Goal: Complete application form

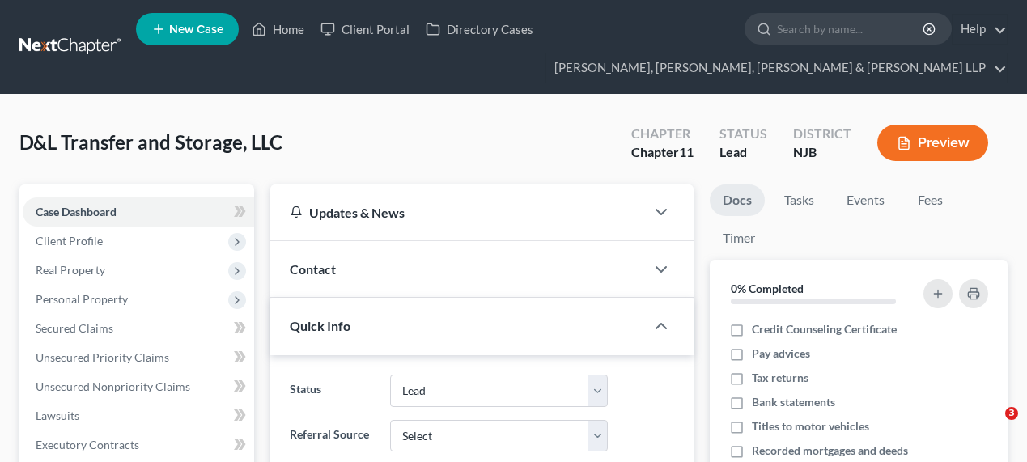
select select "10"
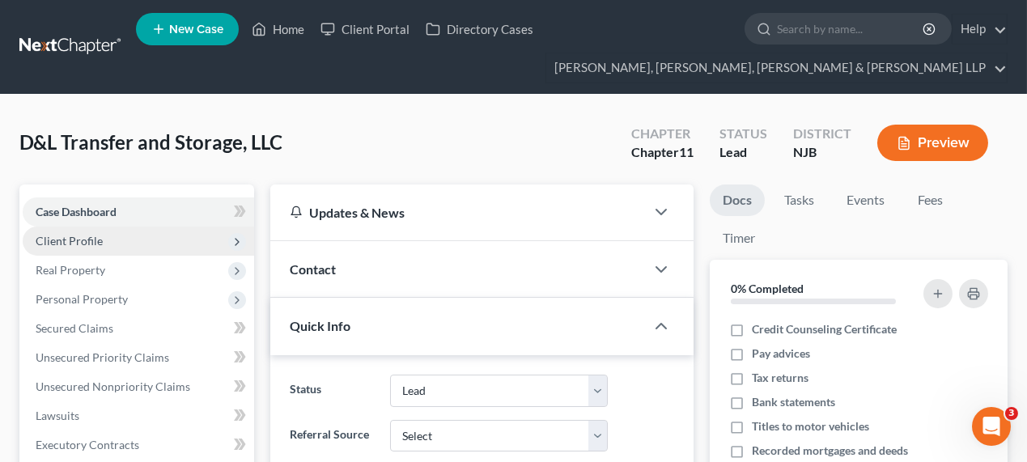
click at [84, 236] on span "Client Profile" at bounding box center [69, 241] width 67 height 14
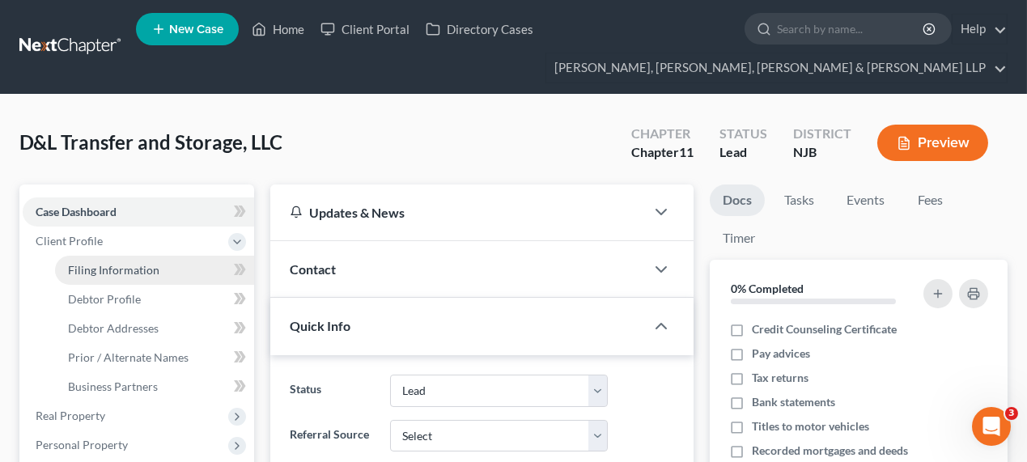
click at [86, 270] on span "Filing Information" at bounding box center [113, 270] width 91 height 14
select select "3"
select select "1"
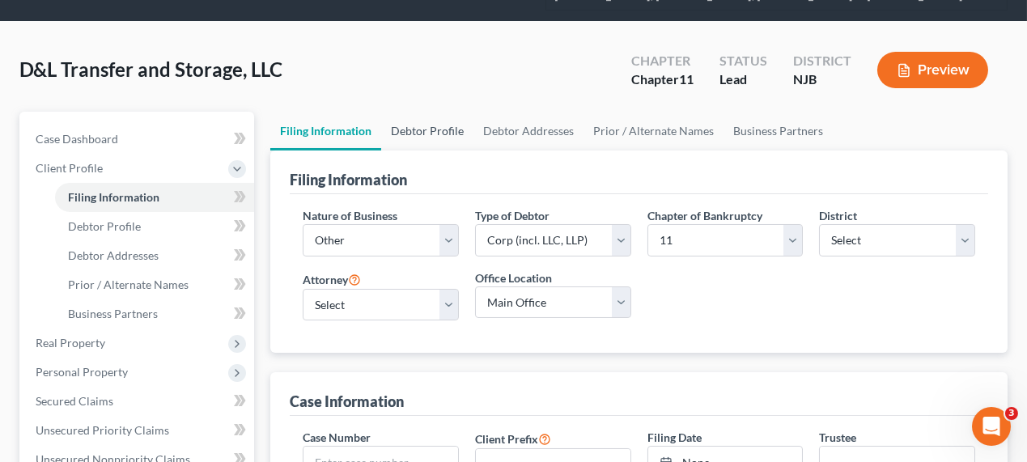
click at [423, 132] on link "Debtor Profile" at bounding box center [427, 131] width 92 height 39
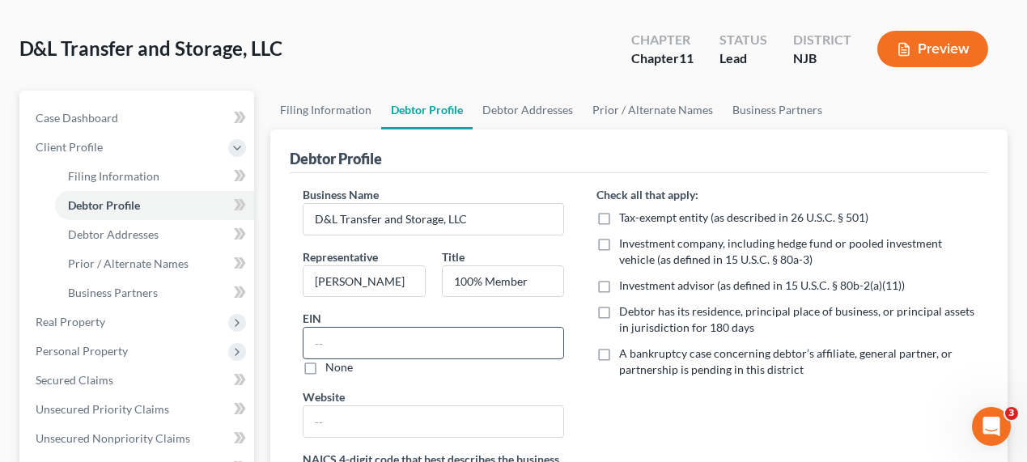
scroll to position [147, 0]
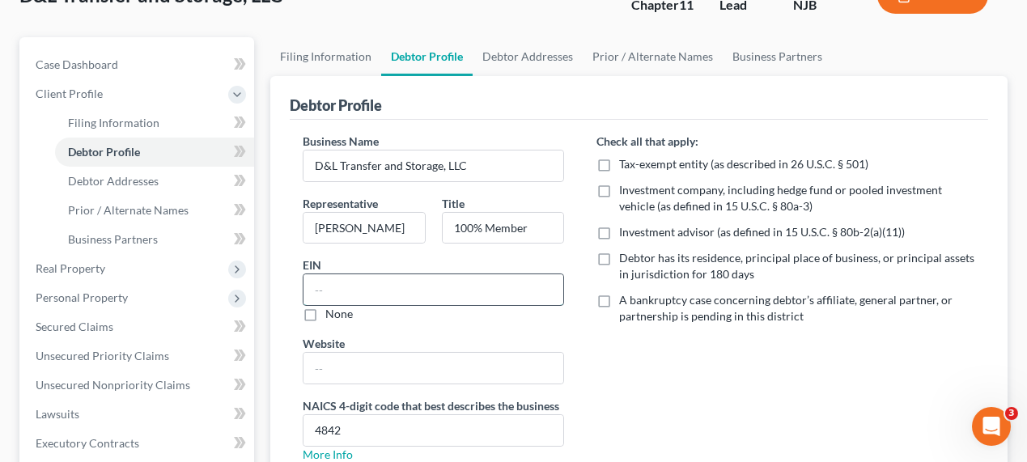
click at [404, 299] on input "text" at bounding box center [433, 289] width 260 height 31
paste input "92-1063235"
type input "92-1063235"
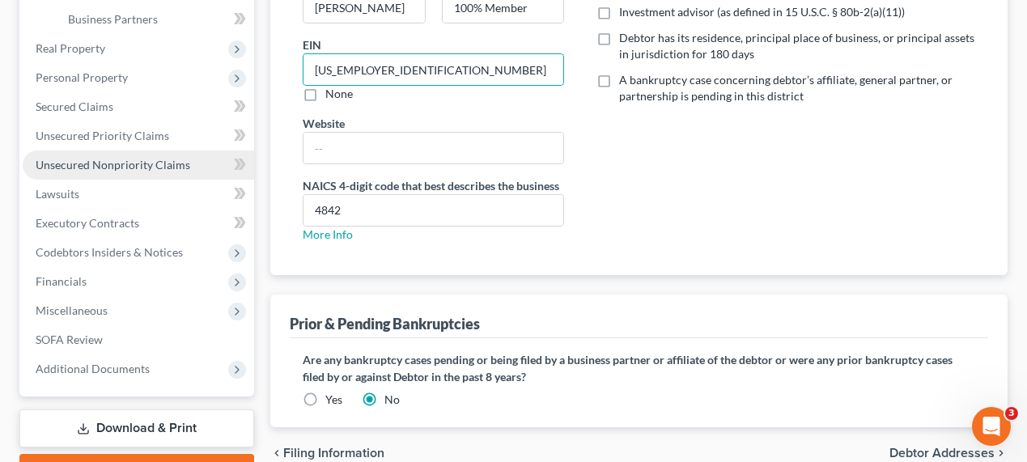
click at [121, 158] on span "Unsecured Nonpriority Claims" at bounding box center [113, 165] width 155 height 14
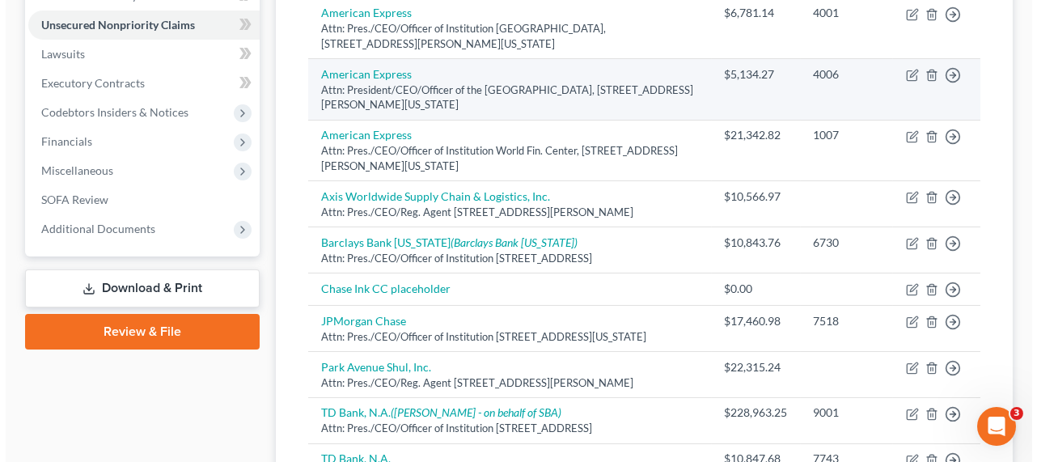
scroll to position [136, 0]
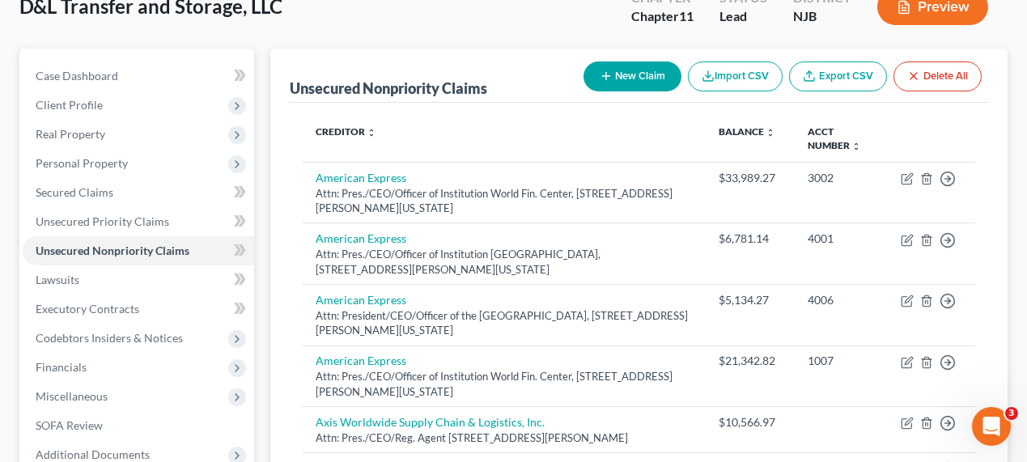
click at [600, 70] on icon "button" at bounding box center [606, 76] width 13 height 13
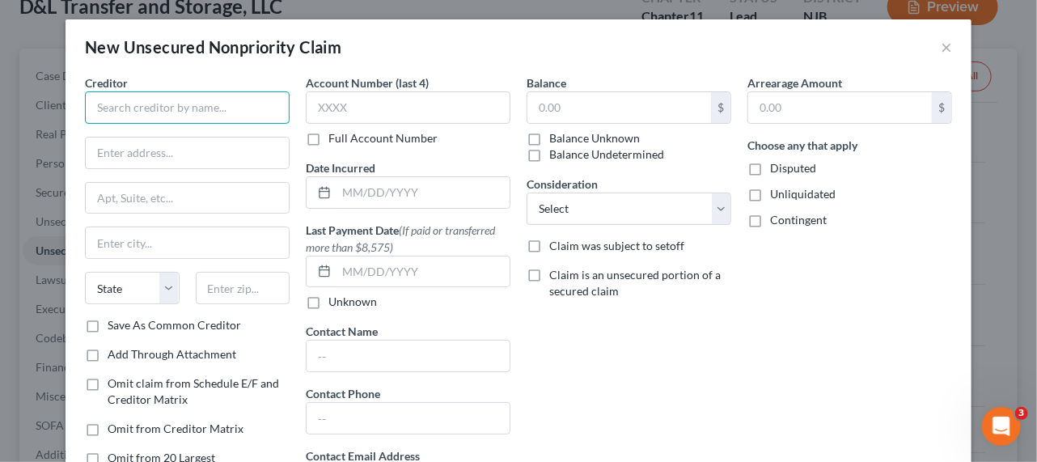
click at [259, 108] on input "text" at bounding box center [187, 107] width 205 height 32
paste input "............"
type input "............"
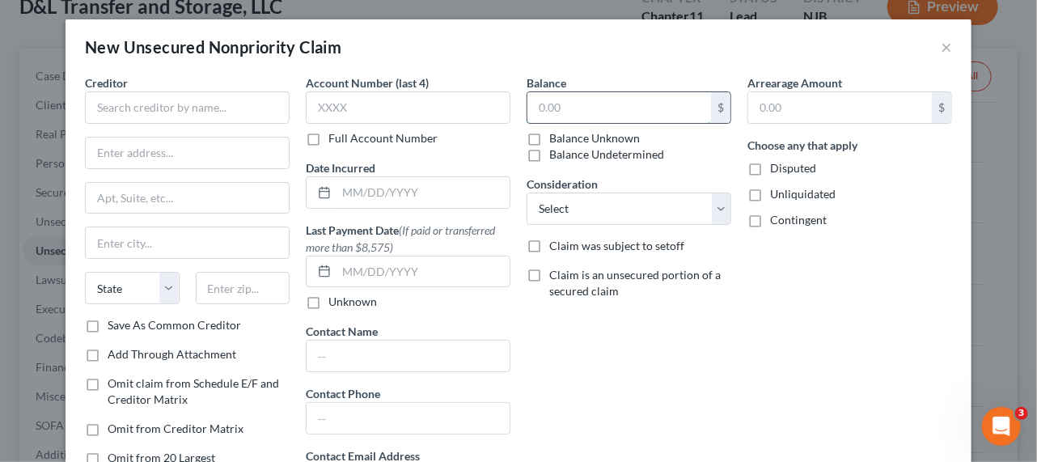
click at [600, 106] on input "text" at bounding box center [620, 107] width 184 height 31
paste input "............"
click at [581, 104] on input "0." at bounding box center [620, 107] width 184 height 31
type input "0"
type input "31,948"
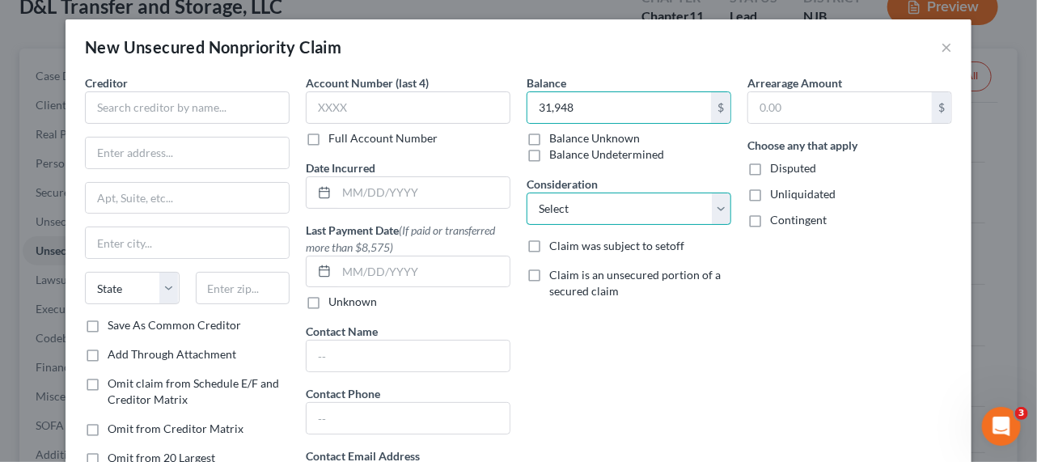
click at [553, 217] on select "Select Cable / Satellite Services Collection Agency Credit Card Debt Debt Couns…" at bounding box center [629, 209] width 205 height 32
select select "8"
click at [527, 193] on select "Select Cable / Satellite Services Collection Agency Credit Card Debt Debt Couns…" at bounding box center [629, 209] width 205 height 32
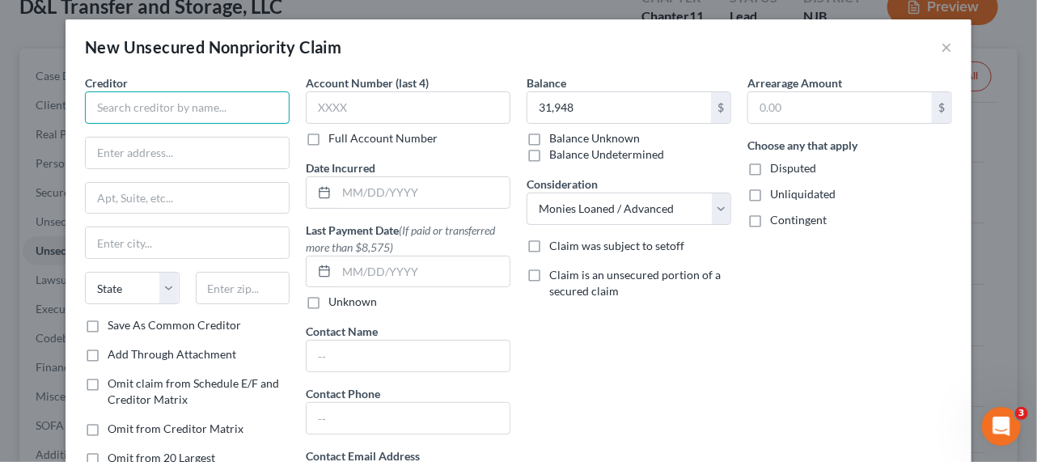
click at [196, 117] on input "text" at bounding box center [187, 107] width 205 height 32
type input "[PERSON_NAME]"
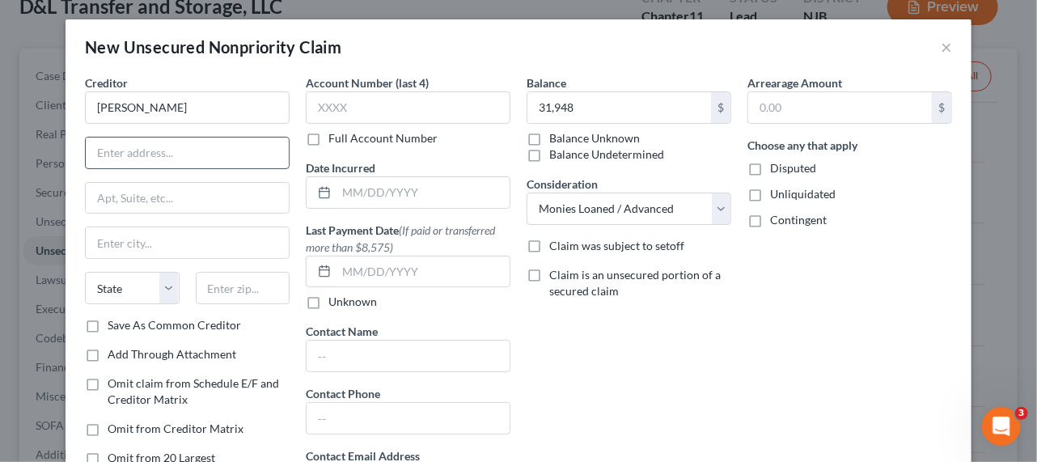
click at [230, 143] on input "text" at bounding box center [187, 153] width 203 height 31
paste input "553 Calvin Street, Township of Washington, NJ 07676"
click at [254, 155] on input "553 Calvin Street, Township of Washington, NJ 07676" at bounding box center [187, 153] width 203 height 31
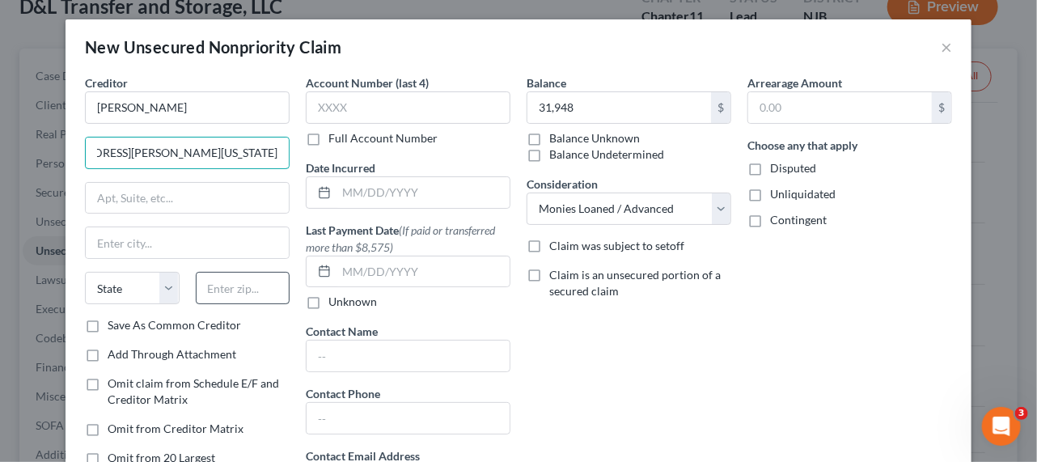
type input "553 Calvin Street, Township of Washington, NJ 07676"
click at [240, 280] on input "text" at bounding box center [243, 288] width 95 height 32
paste input "07676"
type input "07676"
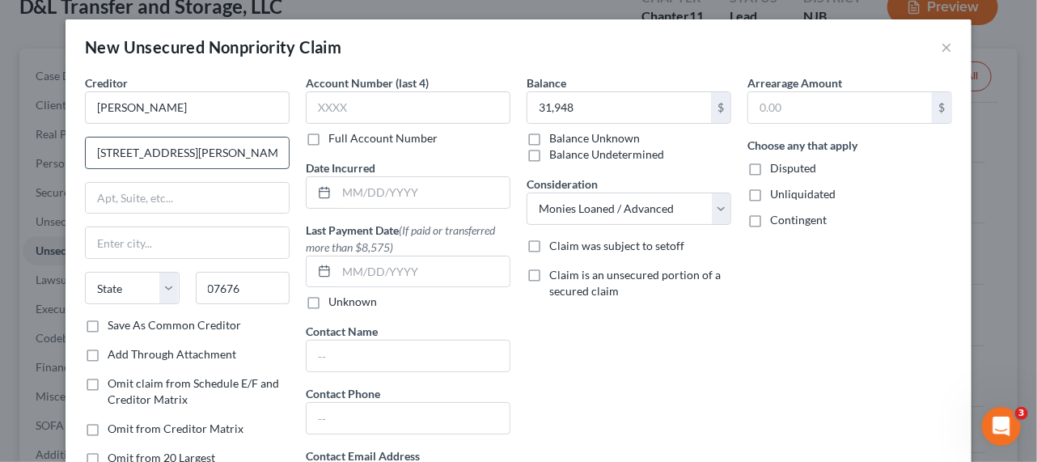
type input "Ho-[PERSON_NAME]"
select select "33"
drag, startPoint x: 179, startPoint y: 151, endPoint x: 276, endPoint y: 163, distance: 97.9
click at [276, 163] on input "553 Calvin Street, Township of Washington, NJ 07676" at bounding box center [187, 153] width 203 height 31
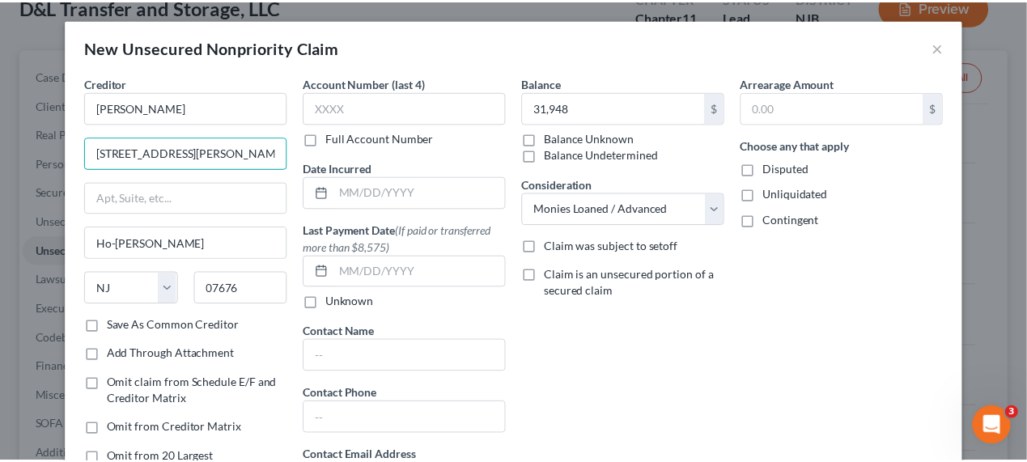
scroll to position [146, 0]
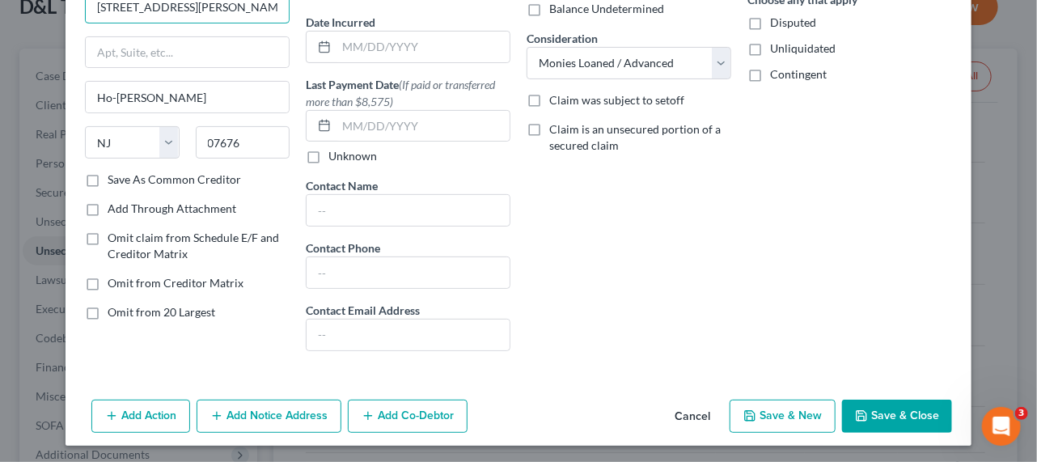
type input "553 Calvin Street"
click at [122, 286] on span "Omit from Creditor Matrix" at bounding box center [176, 283] width 136 height 14
click at [122, 286] on input "Omit from Creditor Matrix" at bounding box center [119, 280] width 11 height 11
click at [122, 286] on span "Omit from Creditor Matrix" at bounding box center [176, 283] width 136 height 14
click at [122, 286] on input "Omit from Creditor Matrix" at bounding box center [119, 280] width 11 height 11
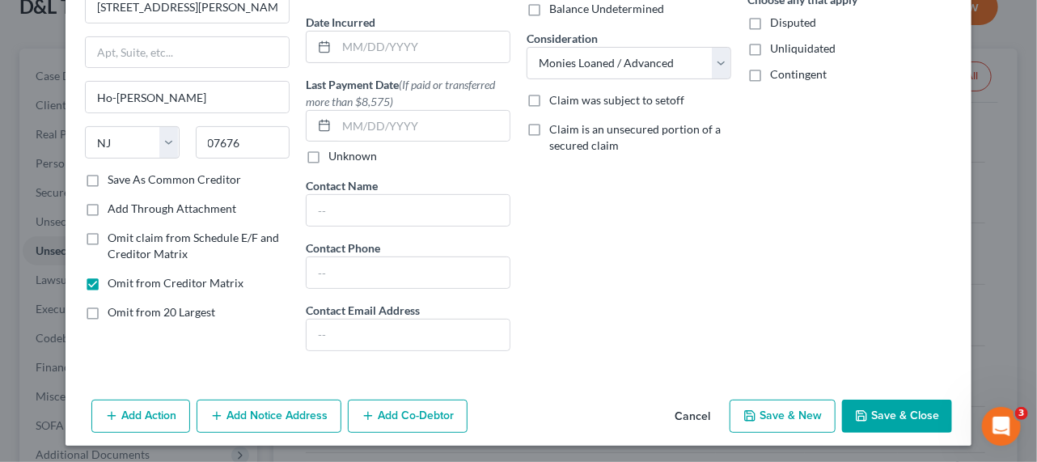
checkbox input "false"
click at [120, 309] on span "Omit from 20 Largest" at bounding box center [162, 312] width 108 height 14
click at [120, 309] on input "Omit from 20 Largest" at bounding box center [119, 309] width 11 height 11
checkbox input "true"
click at [882, 410] on button "Save & Close" at bounding box center [897, 417] width 110 height 34
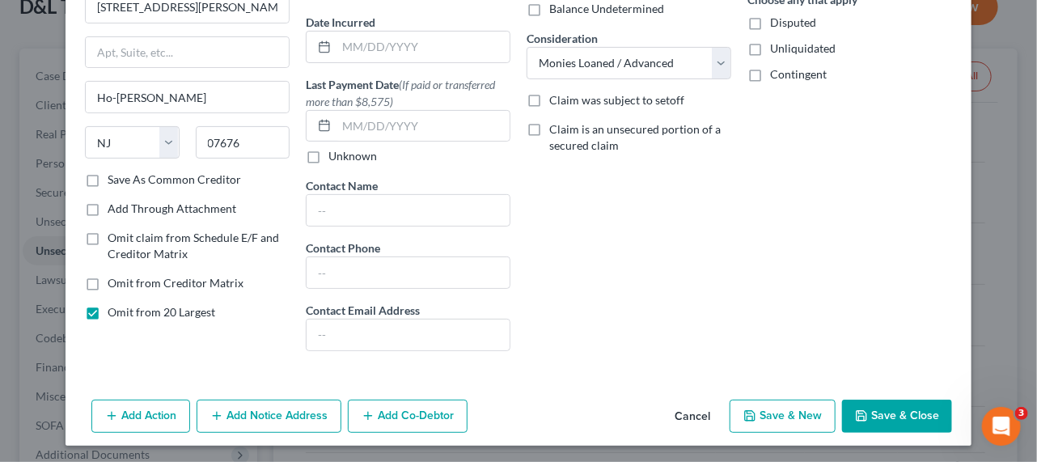
type input "31,948.00"
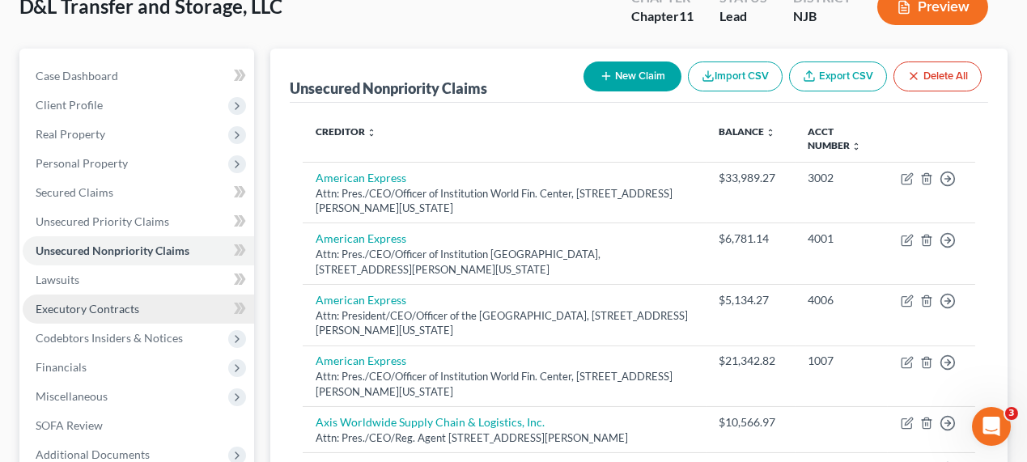
click at [117, 312] on span "Executory Contracts" at bounding box center [88, 309] width 104 height 14
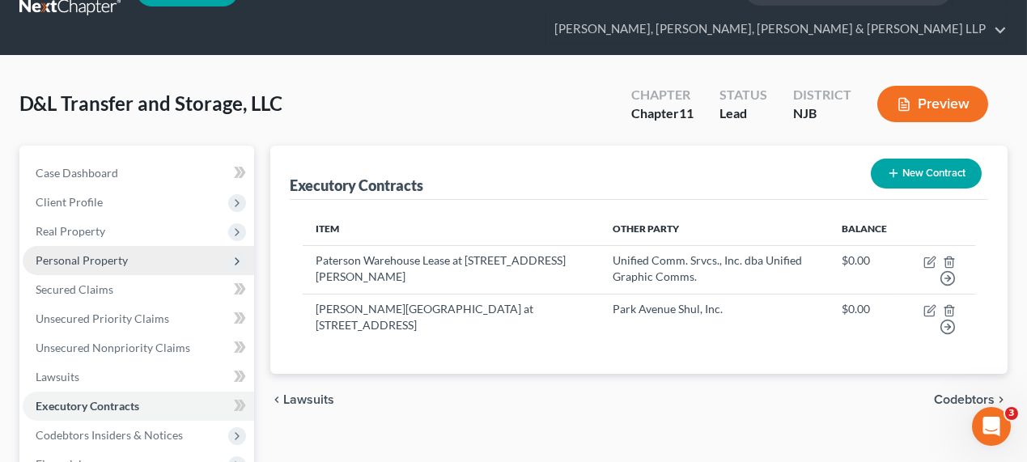
scroll to position [73, 0]
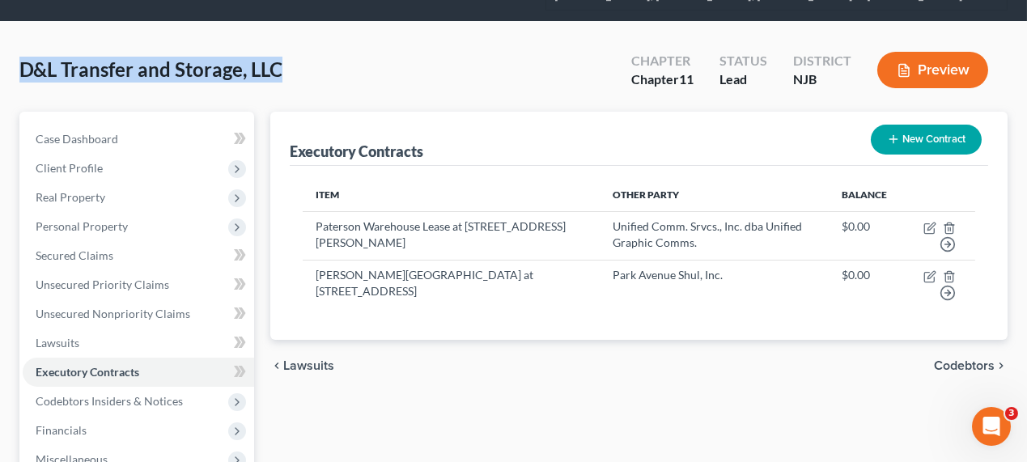
drag, startPoint x: 23, startPoint y: 68, endPoint x: 281, endPoint y: 77, distance: 258.3
click at [281, 77] on div "D&L Transfer and Storage, LLC Upgraded Chapter Chapter 11 Status Lead District …" at bounding box center [513, 76] width 988 height 70
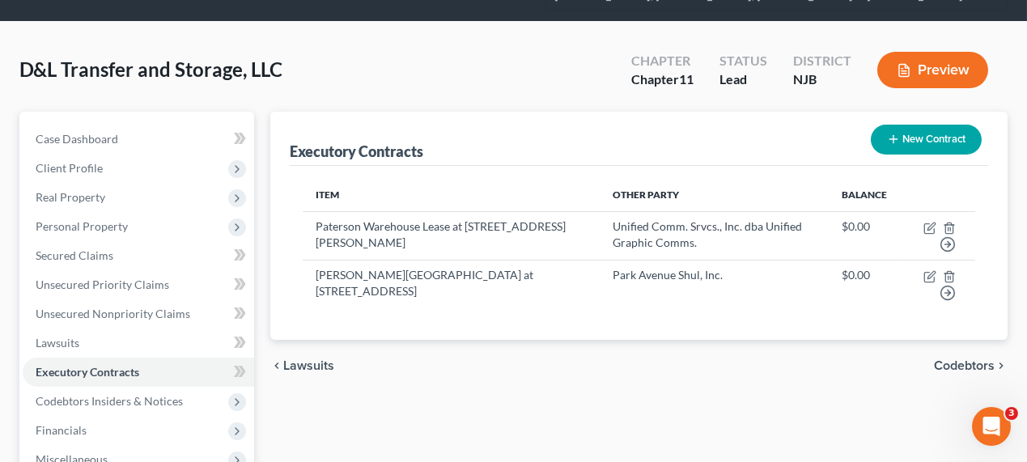
click at [469, 101] on div "D&L Transfer and Storage, LLC Upgraded Chapter Chapter 11 Status Lead District …" at bounding box center [513, 76] width 988 height 70
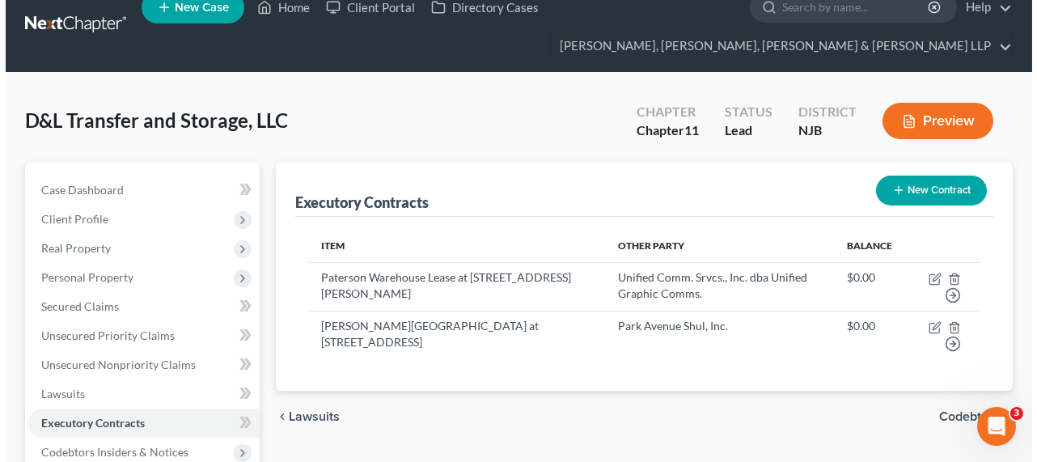
scroll to position [0, 0]
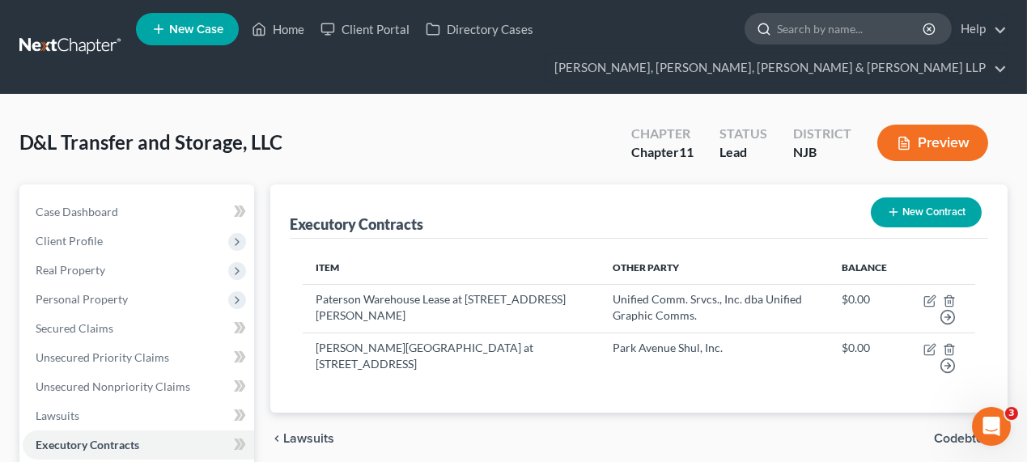
click at [782, 36] on input "search" at bounding box center [851, 29] width 148 height 30
type input "d"
type input "olof medina"
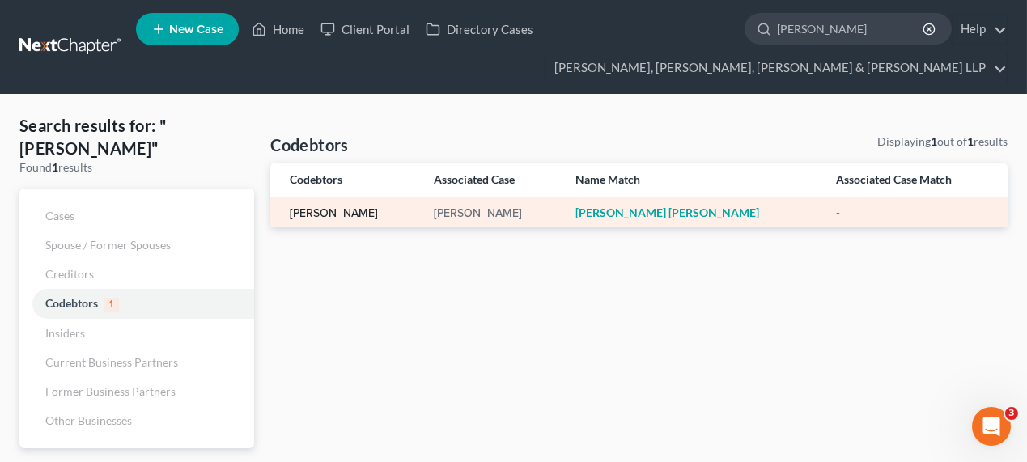
click at [342, 213] on link "Olivia Mercado" at bounding box center [334, 213] width 88 height 11
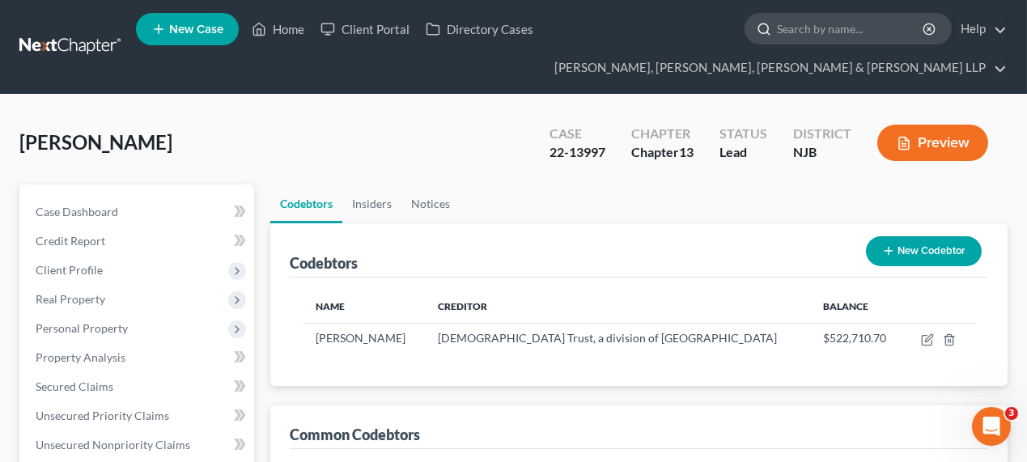
click at [803, 28] on input "search" at bounding box center [851, 29] width 148 height 30
type input "denis"
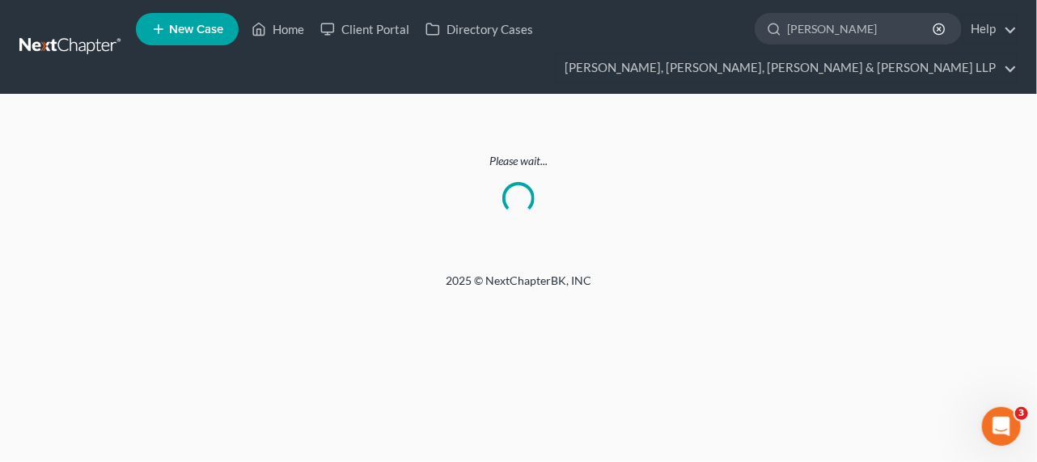
click at [61, 50] on link at bounding box center [71, 46] width 104 height 29
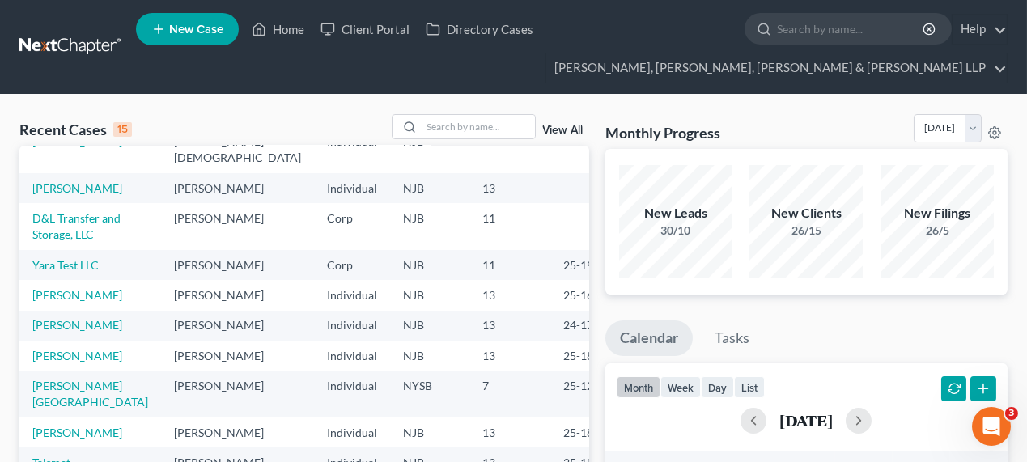
scroll to position [142, 0]
click at [95, 193] on link "[PERSON_NAME]" at bounding box center [77, 188] width 90 height 14
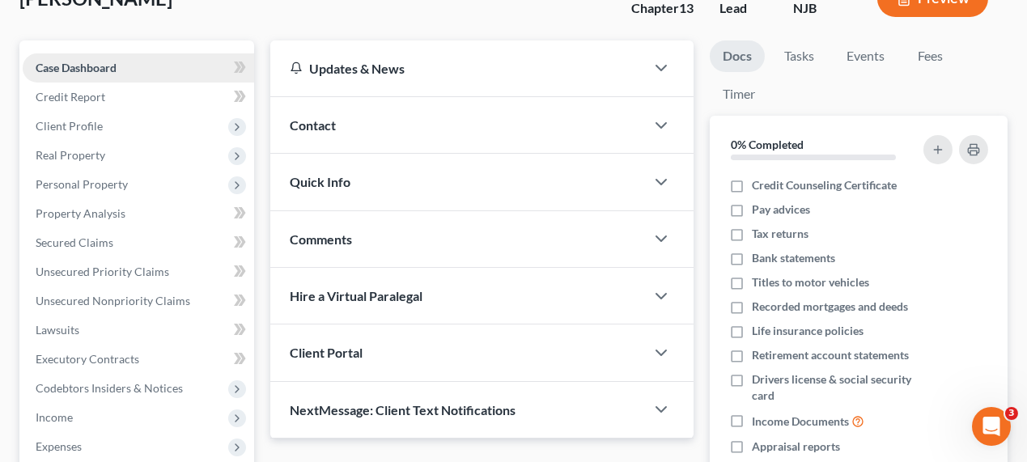
scroll to position [147, 0]
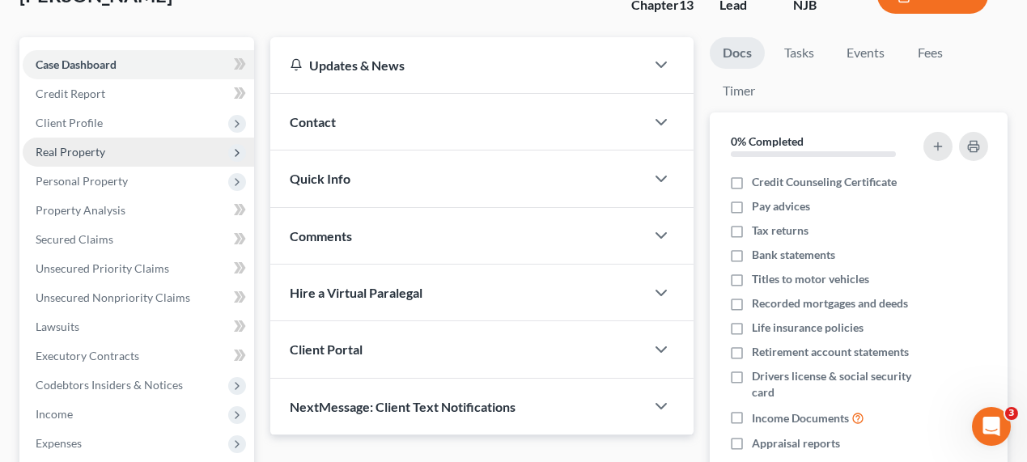
click at [126, 152] on span "Real Property" at bounding box center [138, 152] width 231 height 29
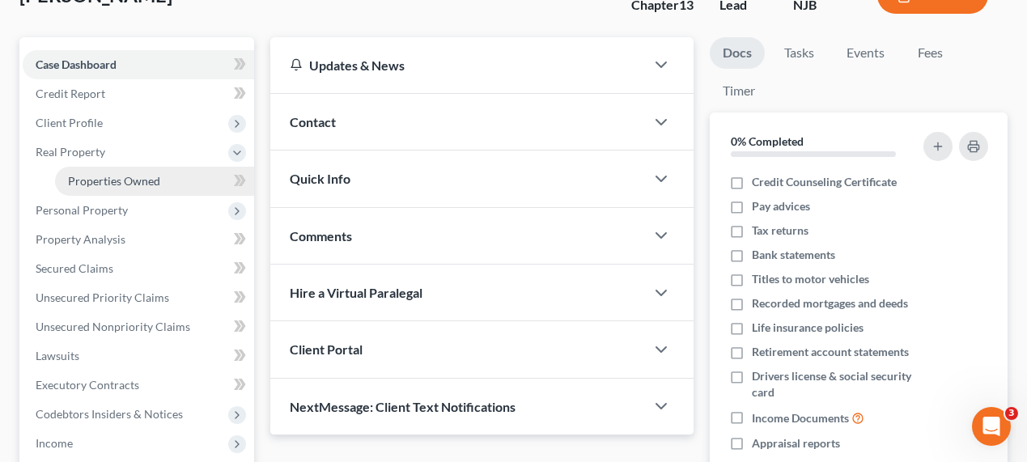
click at [138, 183] on span "Properties Owned" at bounding box center [114, 181] width 92 height 14
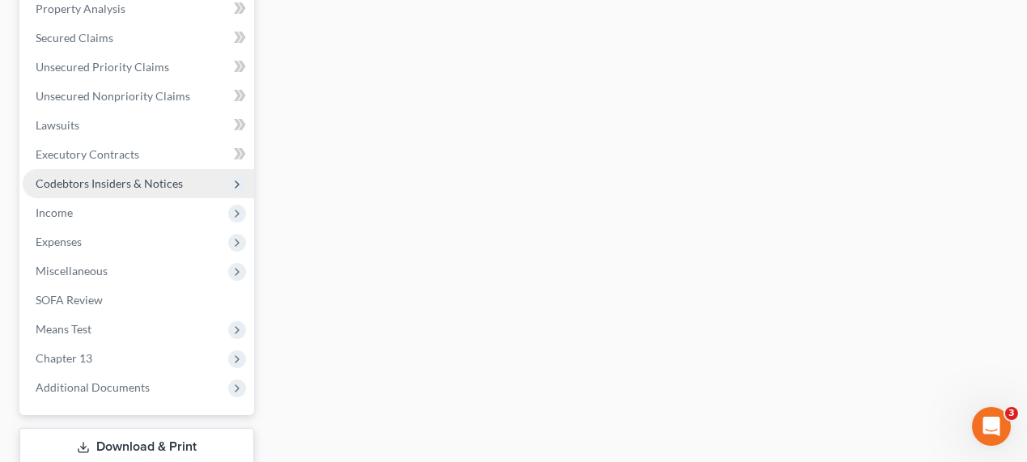
scroll to position [482, 0]
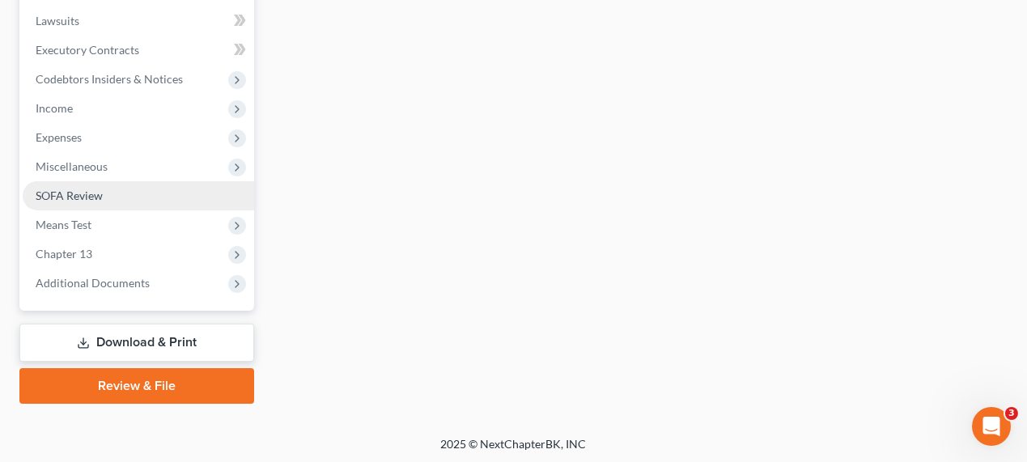
click at [97, 200] on span "SOFA Review" at bounding box center [69, 196] width 67 height 14
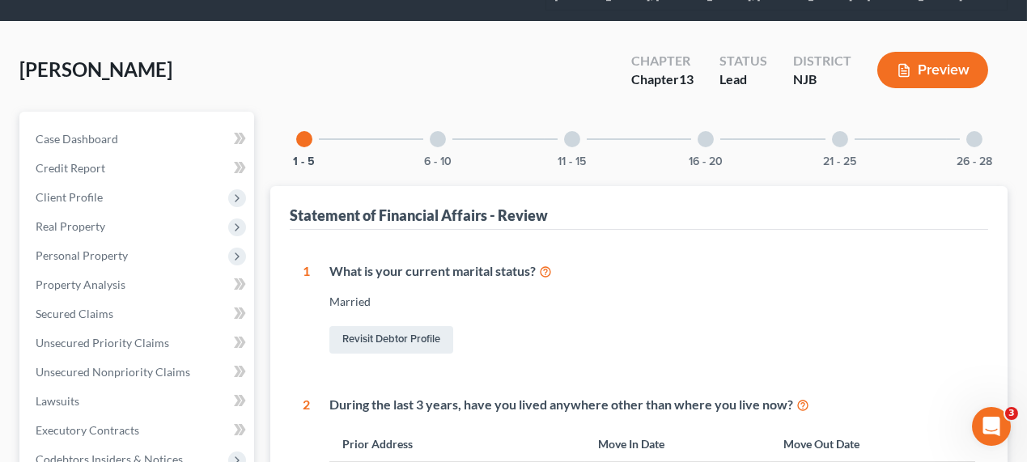
scroll to position [220, 0]
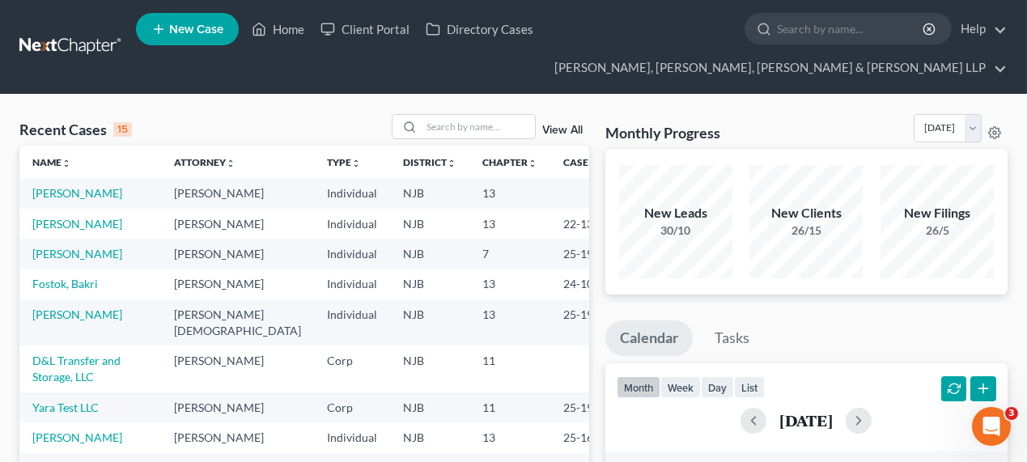
click at [67, 350] on td "D&L Transfer and Storage, LLC" at bounding box center [90, 369] width 142 height 46
click at [66, 360] on link "D&L Transfer and Storage, LLC" at bounding box center [76, 369] width 88 height 30
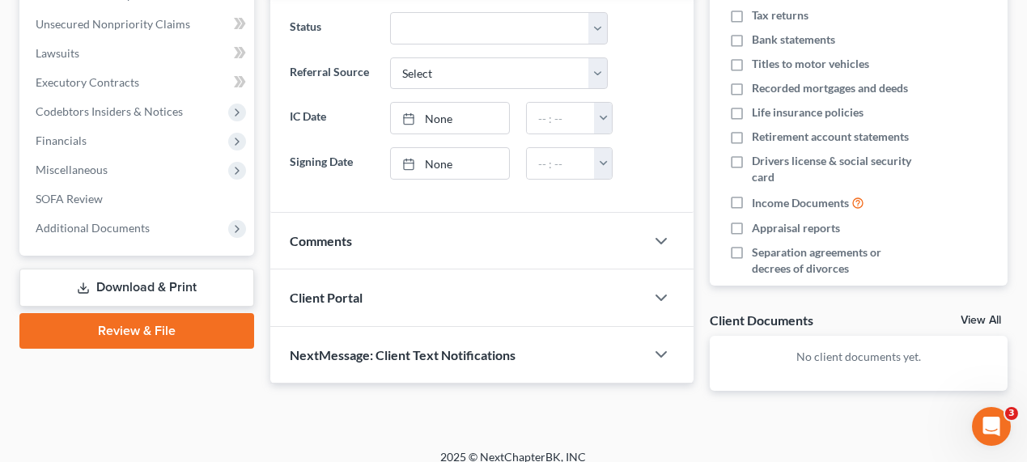
scroll to position [367, 0]
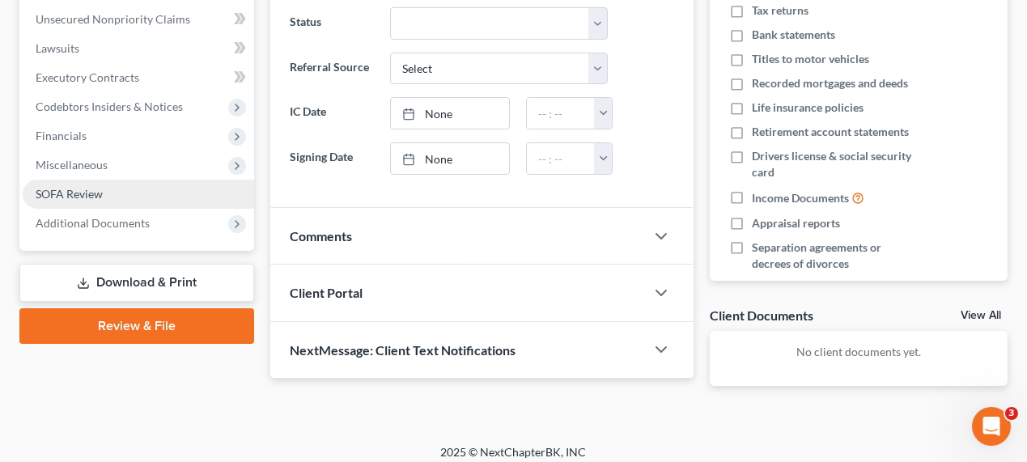
click at [99, 199] on link "SOFA Review" at bounding box center [138, 194] width 231 height 29
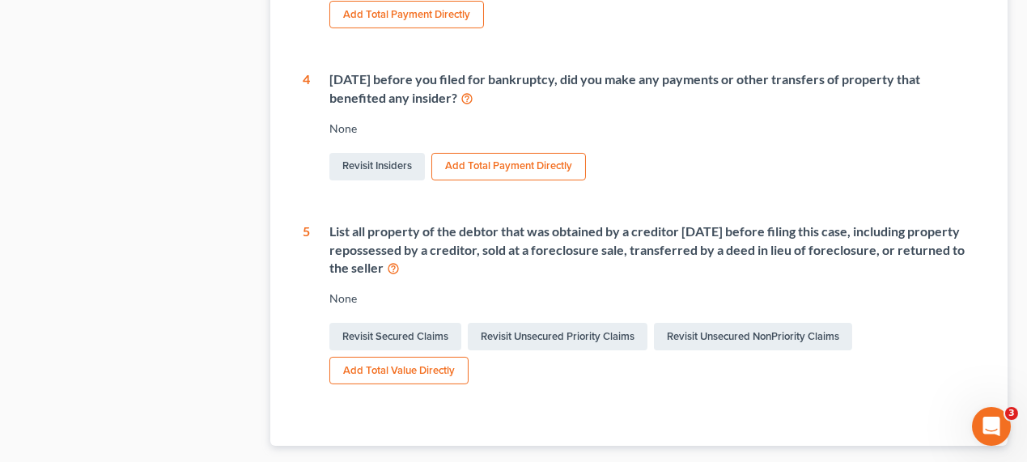
scroll to position [809, 0]
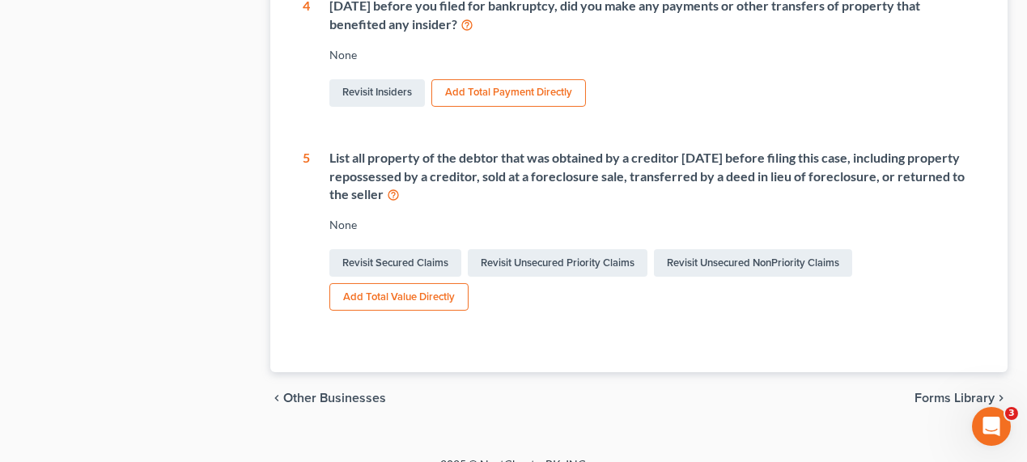
click at [463, 20] on icon at bounding box center [466, 23] width 13 height 15
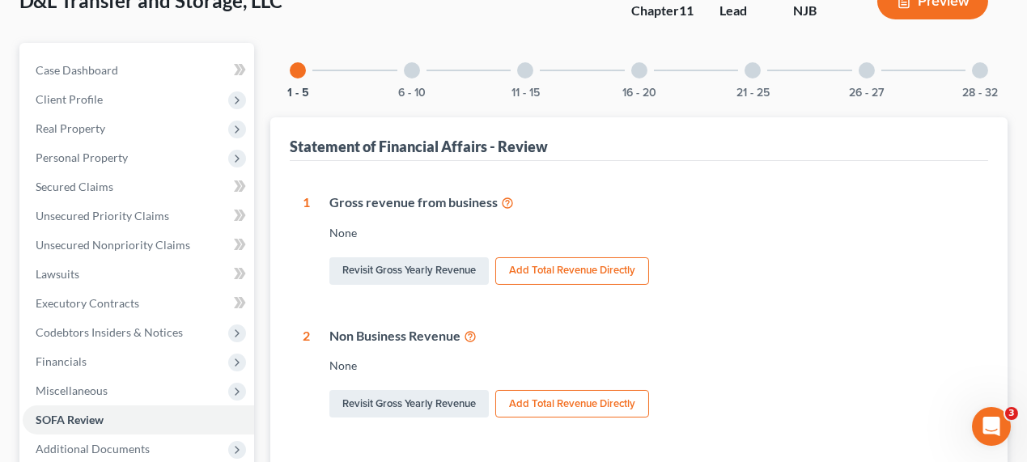
scroll to position [0, 0]
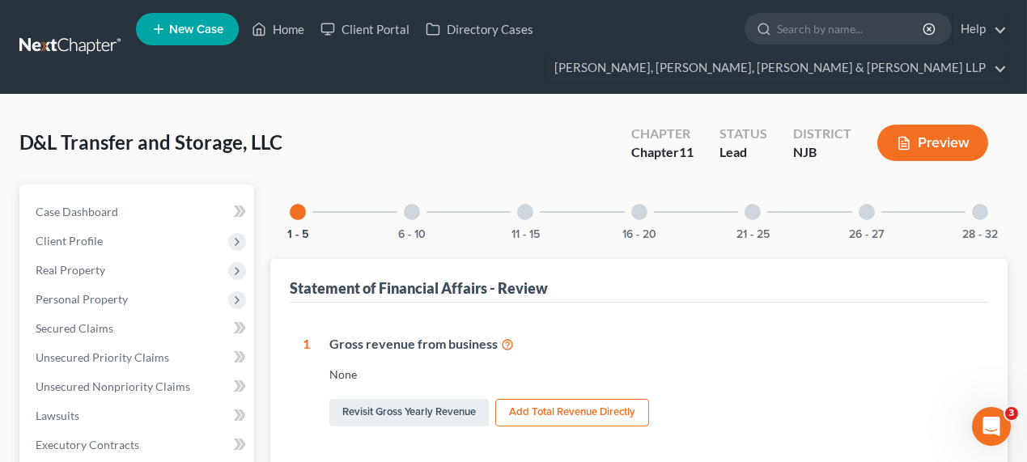
click at [412, 214] on div at bounding box center [412, 212] width 16 height 16
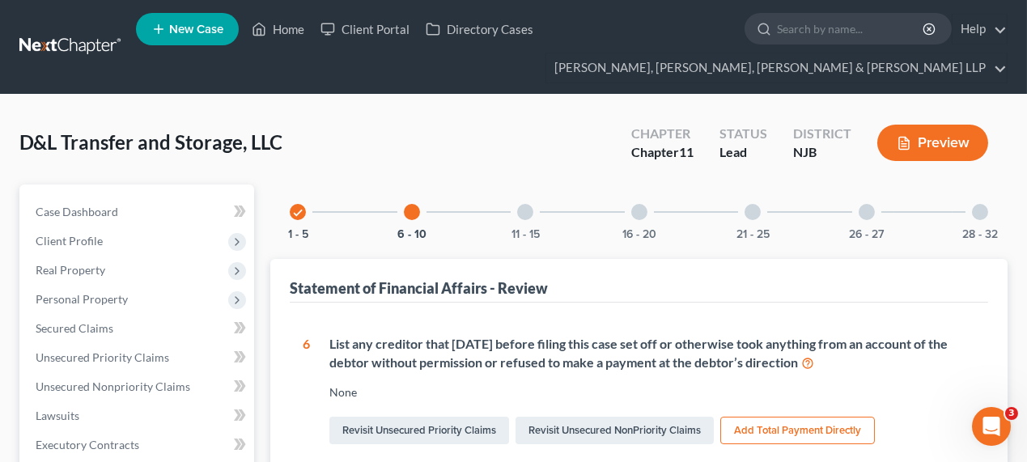
click at [527, 213] on div at bounding box center [525, 212] width 16 height 16
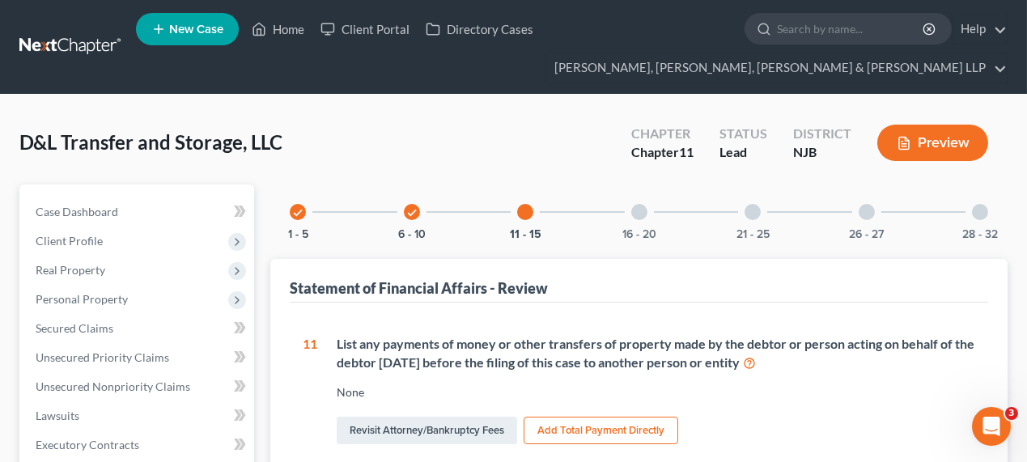
click at [637, 217] on div at bounding box center [639, 212] width 16 height 16
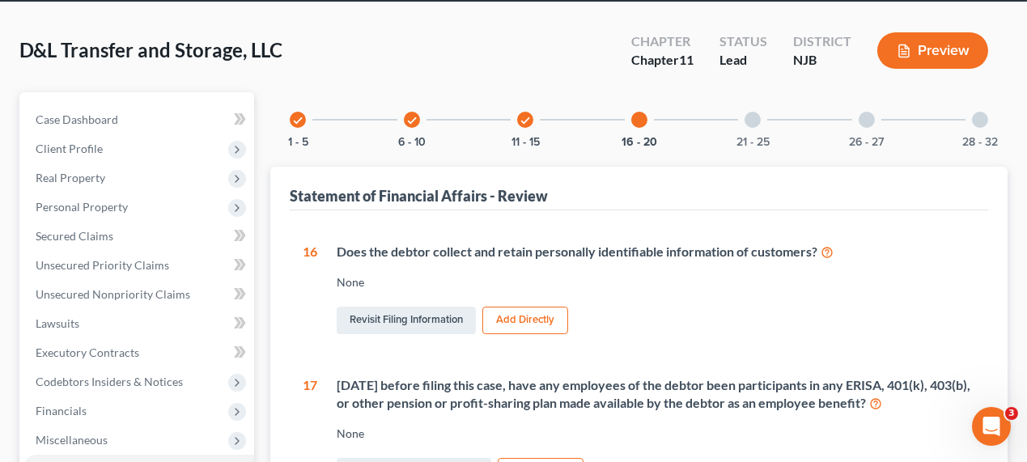
scroll to position [73, 0]
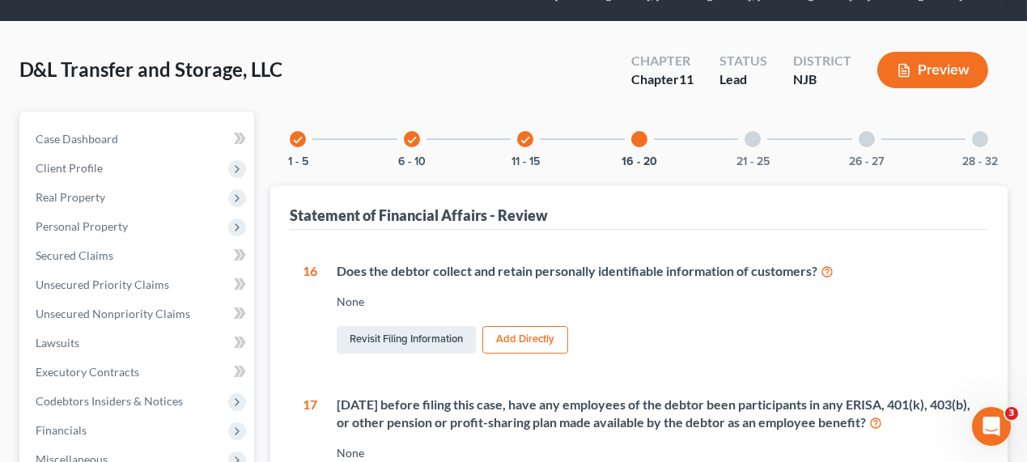
click at [736, 133] on div "21 - 25" at bounding box center [752, 139] width 55 height 55
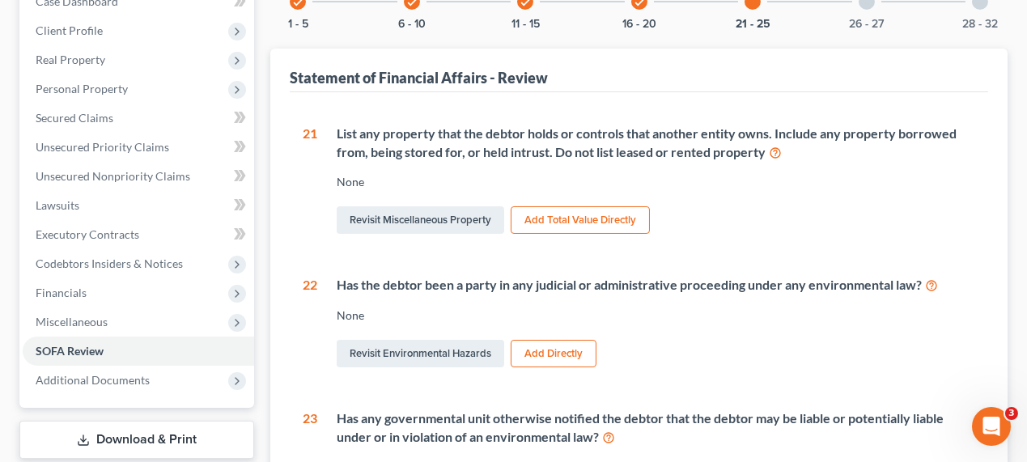
scroll to position [0, 0]
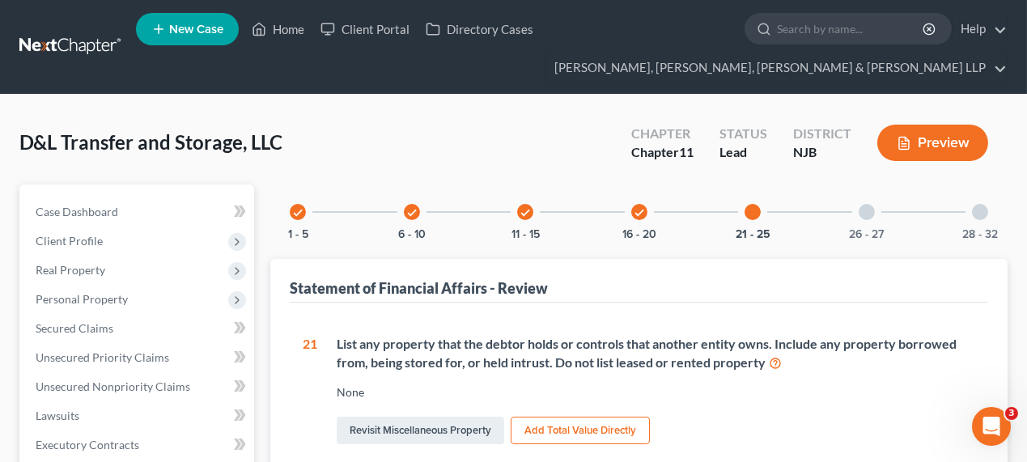
click at [870, 209] on div at bounding box center [867, 212] width 16 height 16
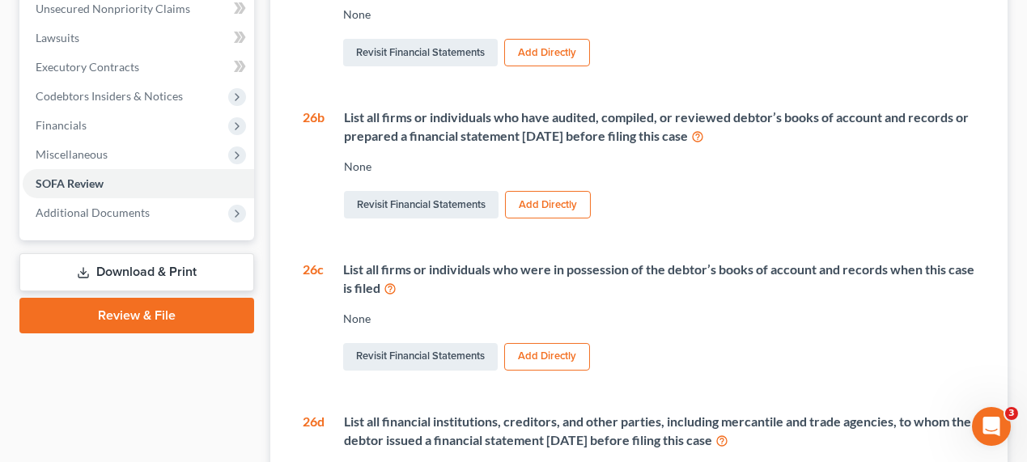
scroll to position [73, 0]
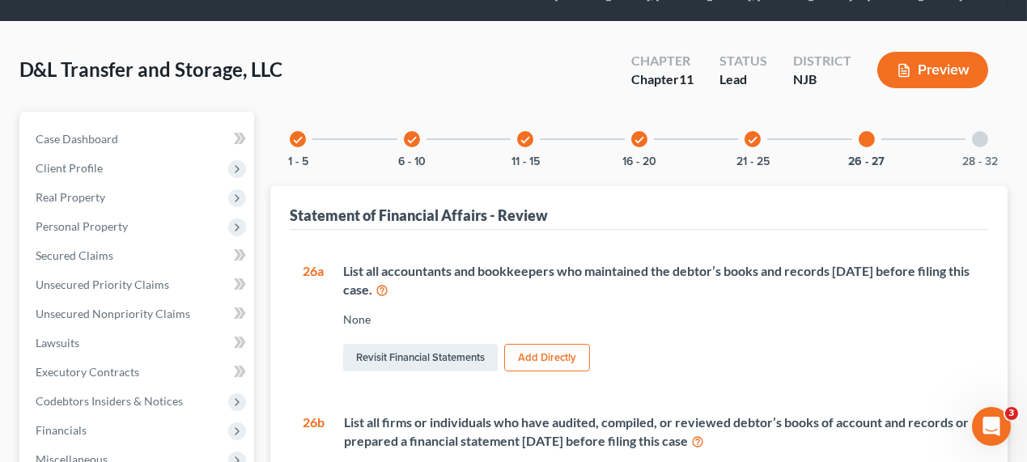
click at [975, 143] on div at bounding box center [980, 139] width 16 height 16
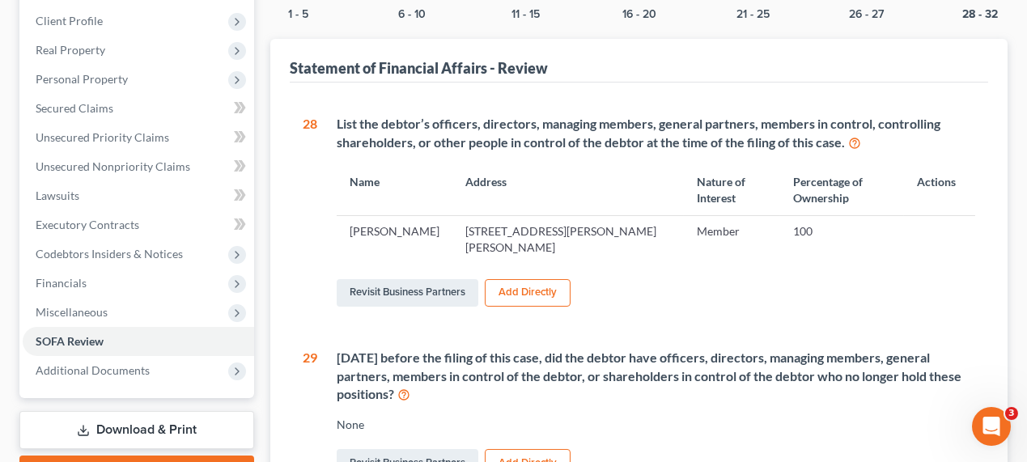
scroll to position [294, 0]
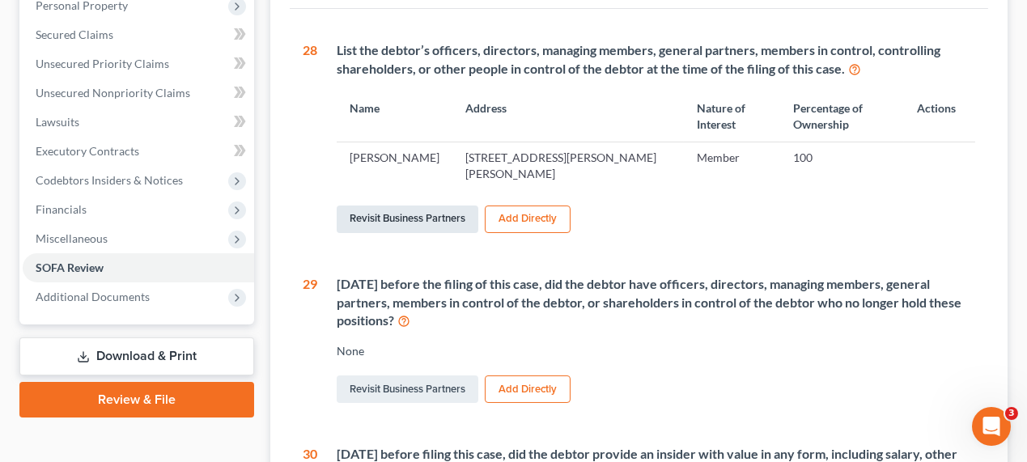
click at [439, 206] on link "Revisit Business Partners" at bounding box center [408, 220] width 142 height 28
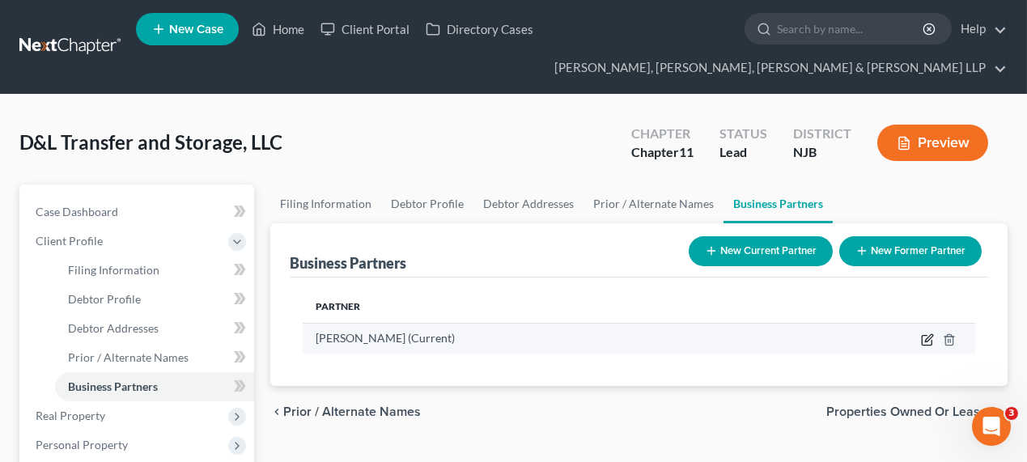
click at [926, 341] on icon "button" at bounding box center [927, 339] width 13 height 13
select select "33"
select select "3"
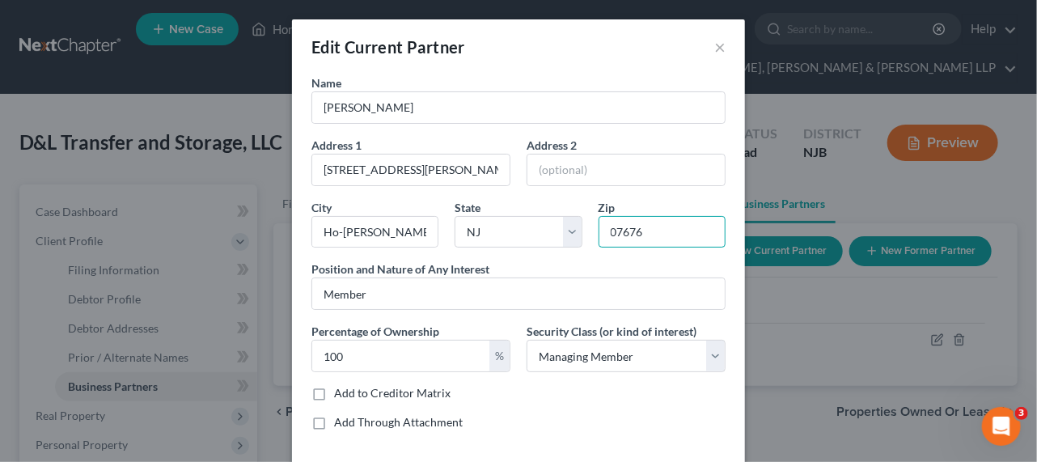
click at [622, 229] on input "07676" at bounding box center [662, 232] width 127 height 32
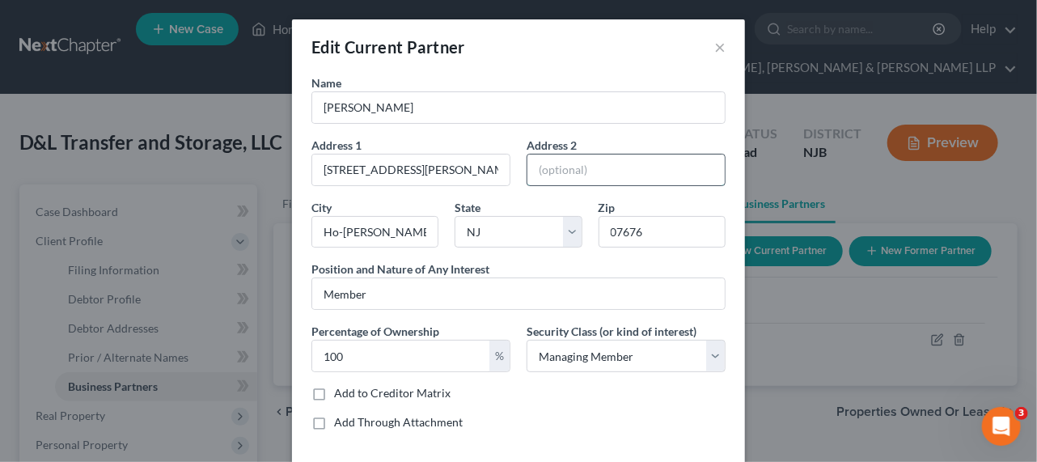
click at [604, 168] on input "text" at bounding box center [626, 170] width 197 height 31
click at [529, 193] on div "Name [PERSON_NAME] Address 1 553 [PERSON_NAME] St Address 2 City Ho-[PERSON_NAM…" at bounding box center [518, 258] width 430 height 369
drag, startPoint x: 388, startPoint y: 223, endPoint x: 252, endPoint y: 224, distance: 135.1
click at [252, 224] on div "Edit Current Partner × Name [PERSON_NAME] Address 1 553 [PERSON_NAME] St Addres…" at bounding box center [518, 231] width 1037 height 462
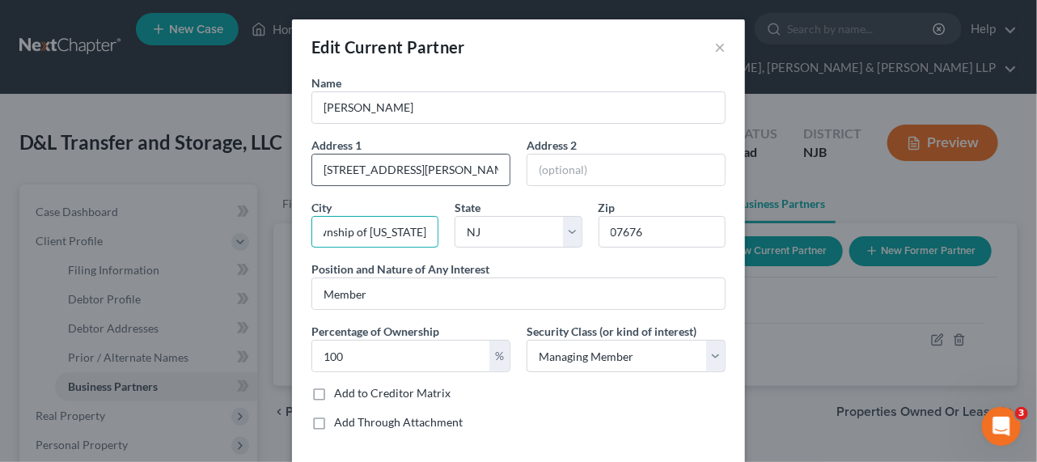
type input "Township of [US_STATE]"
click at [388, 169] on input "[STREET_ADDRESS][PERSON_NAME]" at bounding box center [410, 170] width 197 height 31
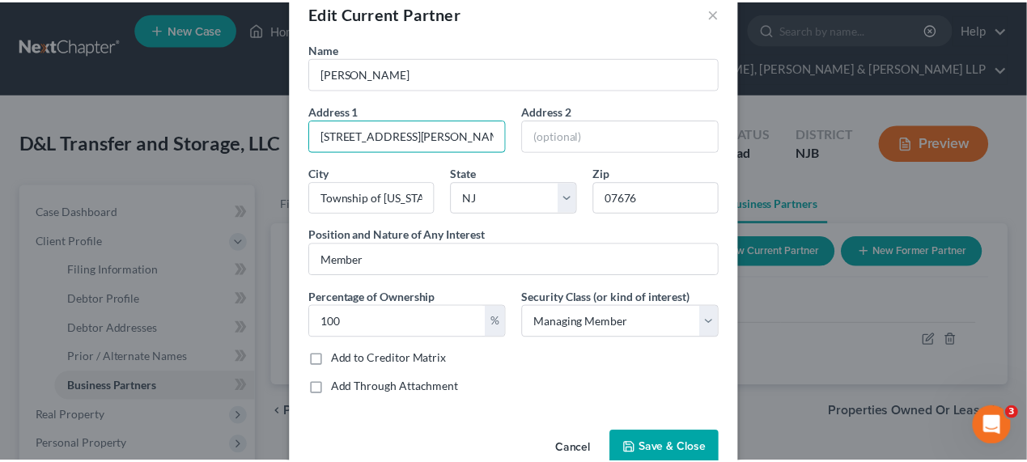
scroll to position [66, 0]
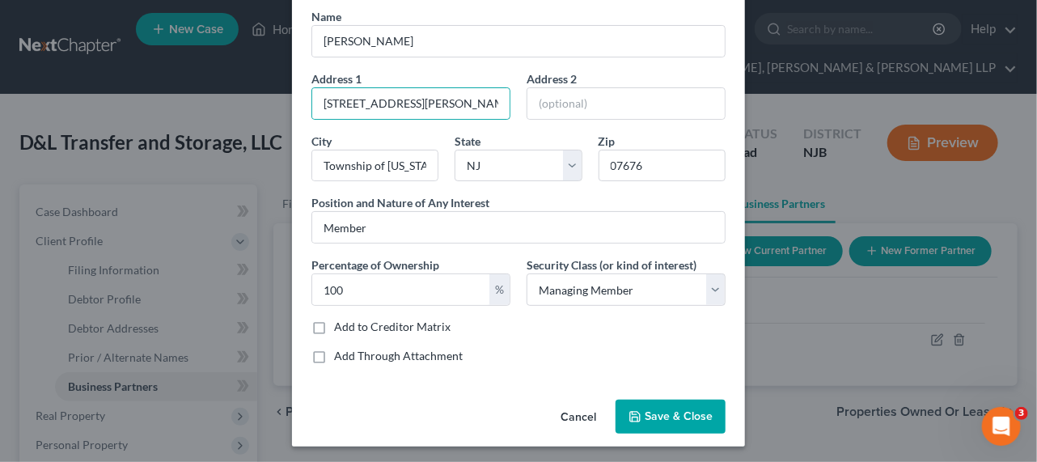
click at [665, 402] on button "Save & Close" at bounding box center [671, 417] width 110 height 34
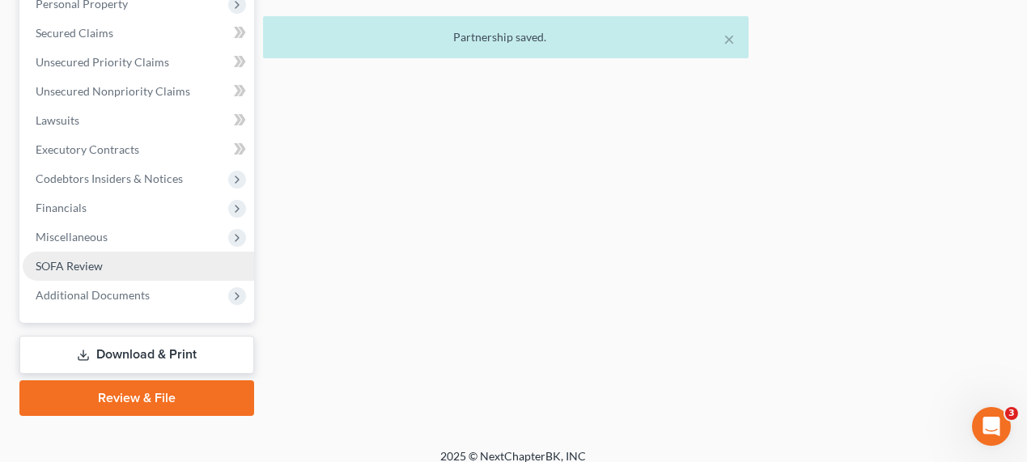
click at [125, 262] on link "SOFA Review" at bounding box center [138, 266] width 231 height 29
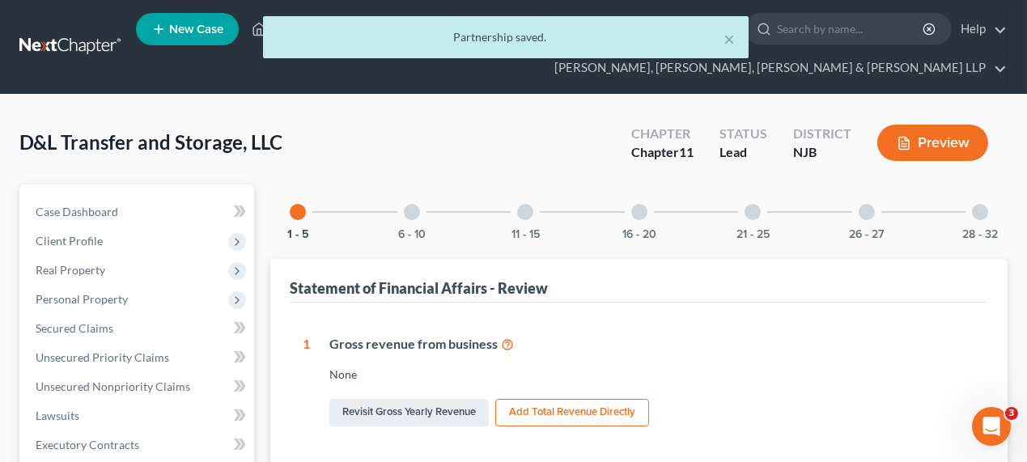
click at [979, 217] on div at bounding box center [980, 212] width 16 height 16
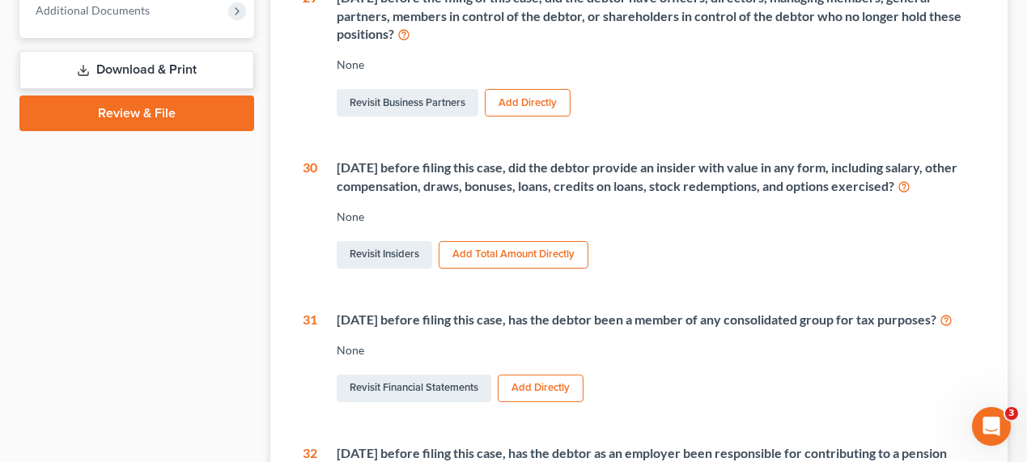
scroll to position [588, 0]
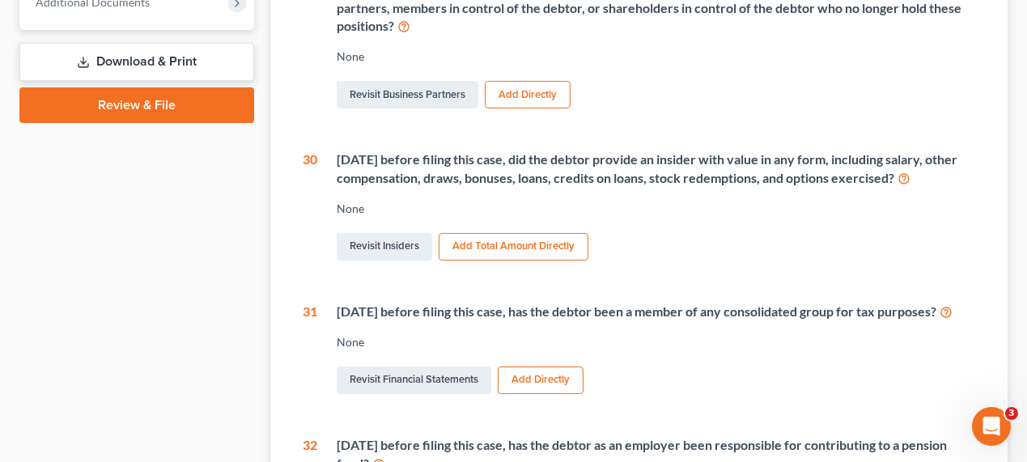
drag, startPoint x: 338, startPoint y: 157, endPoint x: 931, endPoint y: 177, distance: 593.5
click at [931, 177] on div "[DATE] before filing this case, did the debtor provide an insider with value in…" at bounding box center [656, 169] width 638 height 37
copy div "[DATE] before filing this case, did the debtor provide an insider with value in…"
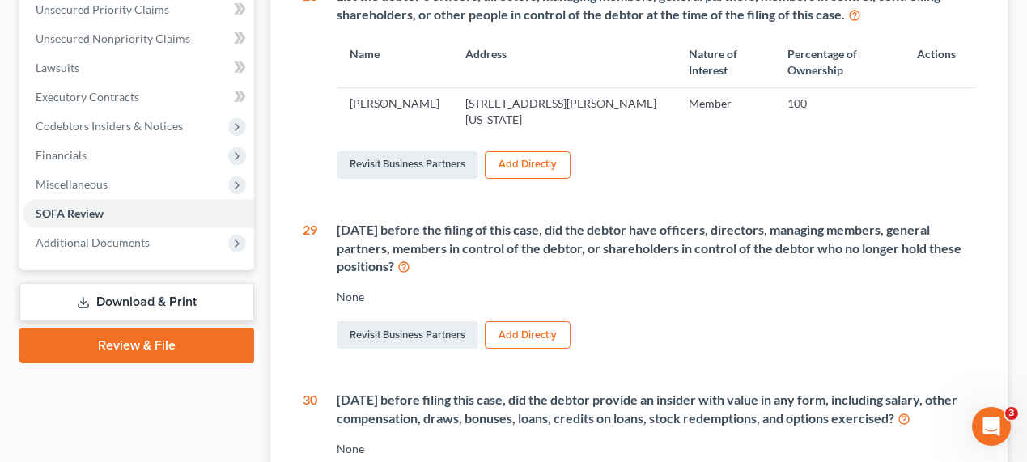
scroll to position [0, 0]
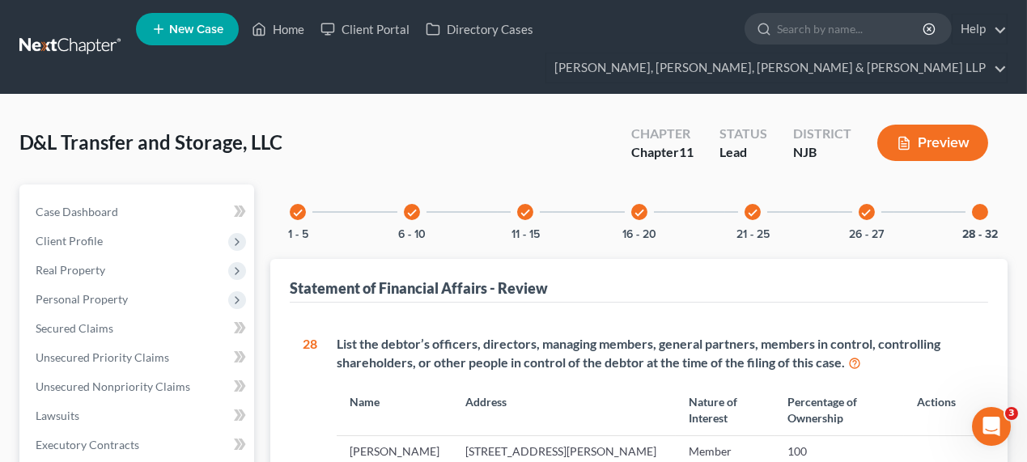
click at [292, 212] on icon "check" at bounding box center [297, 212] width 11 height 11
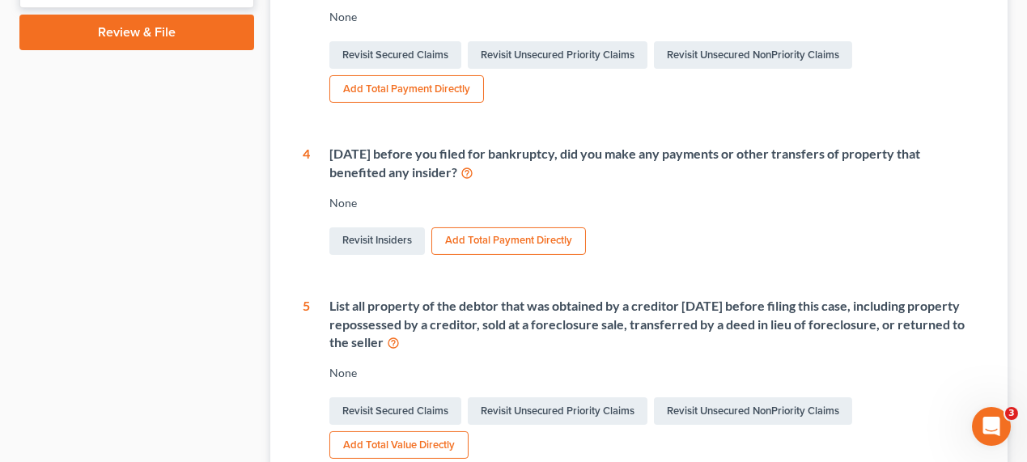
scroll to position [662, 0]
click at [470, 170] on icon at bounding box center [466, 170] width 13 height 15
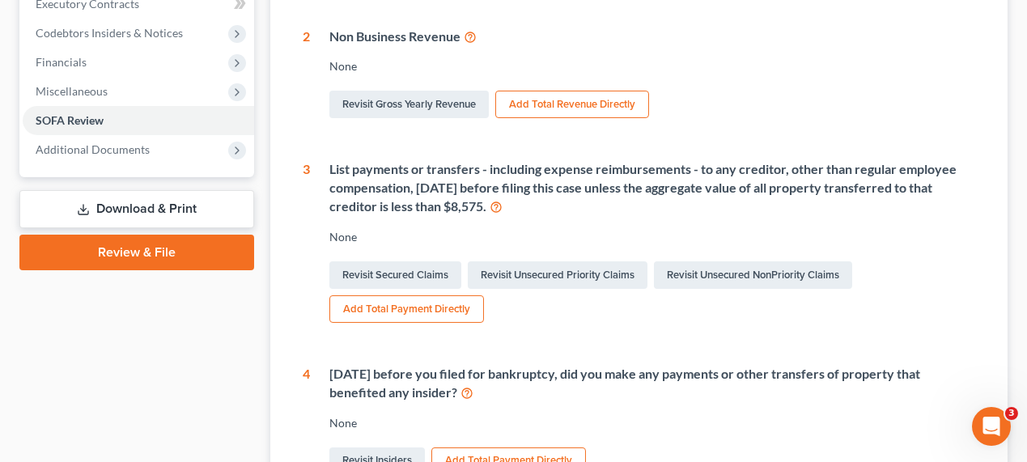
scroll to position [515, 0]
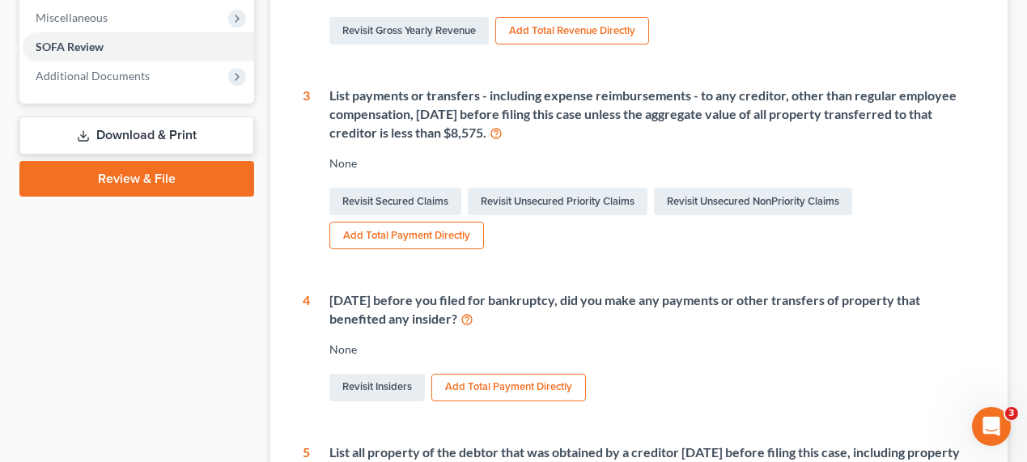
click at [465, 316] on icon at bounding box center [466, 318] width 13 height 15
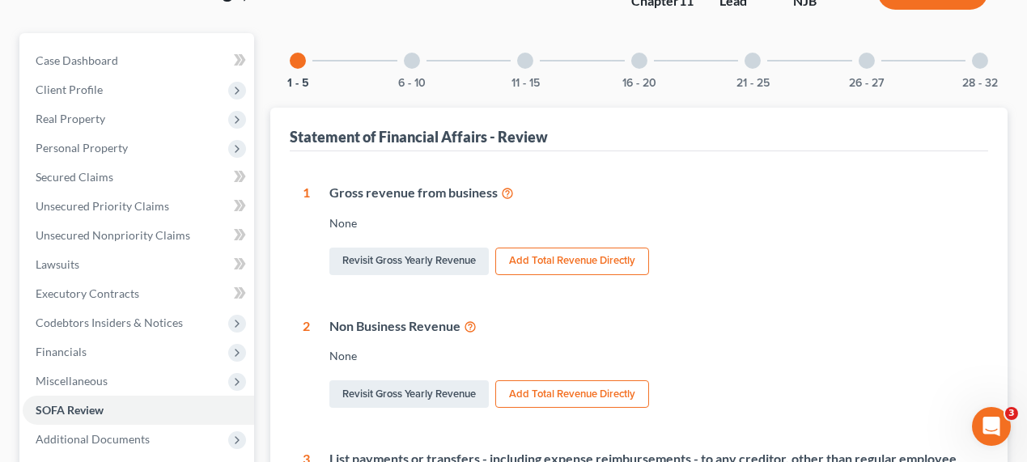
scroll to position [147, 0]
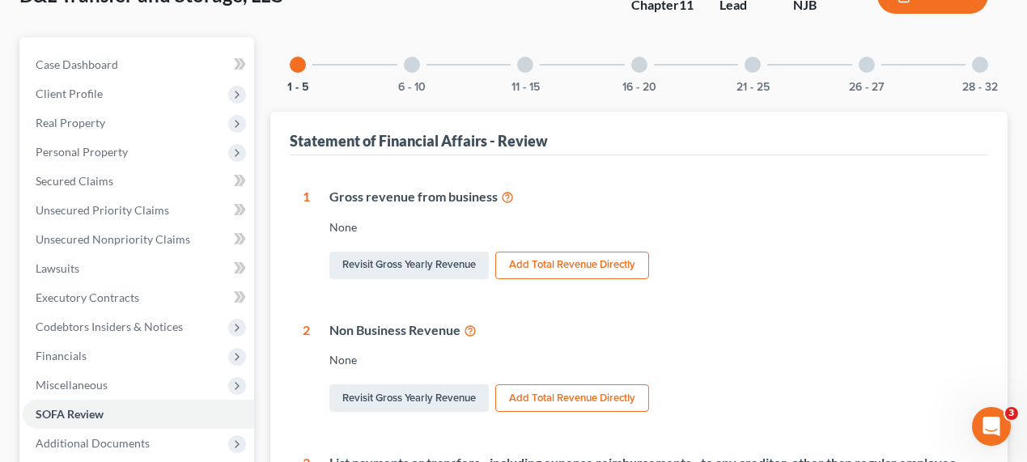
click at [746, 65] on div at bounding box center [752, 65] width 16 height 16
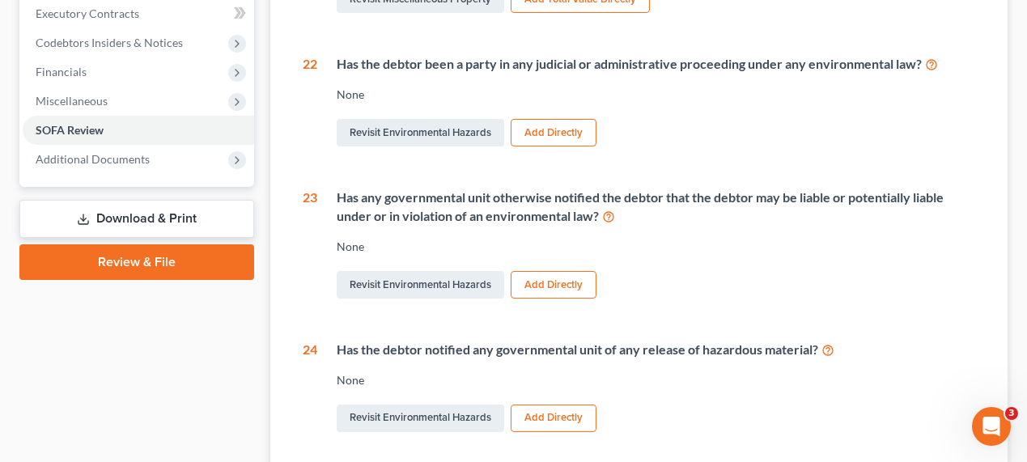
scroll to position [0, 0]
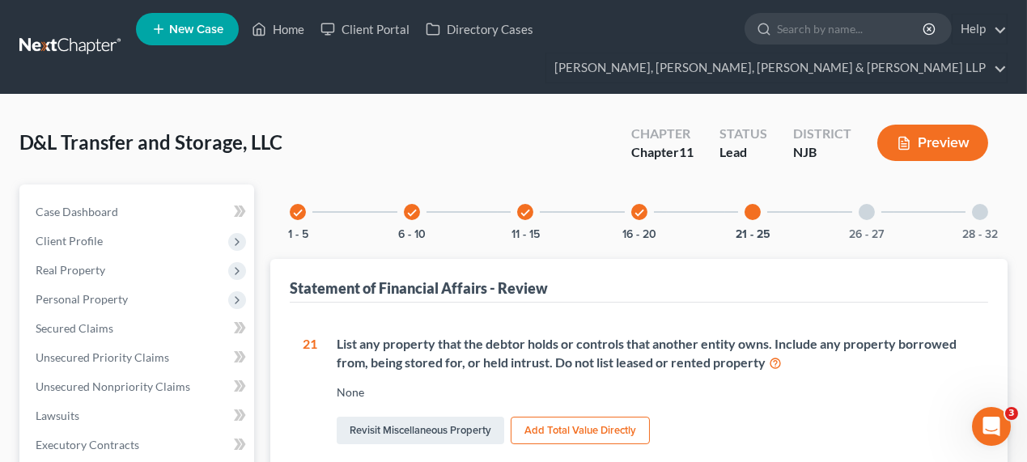
click at [867, 213] on div at bounding box center [867, 212] width 16 height 16
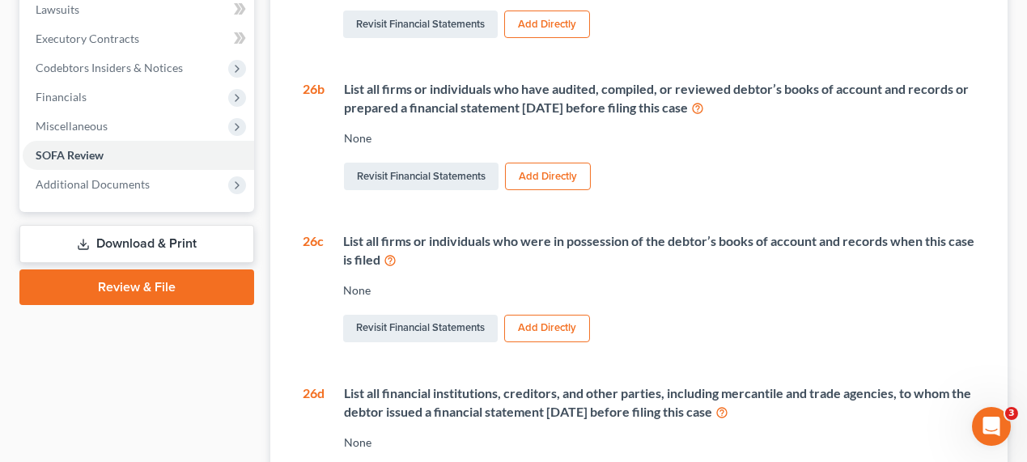
scroll to position [155, 0]
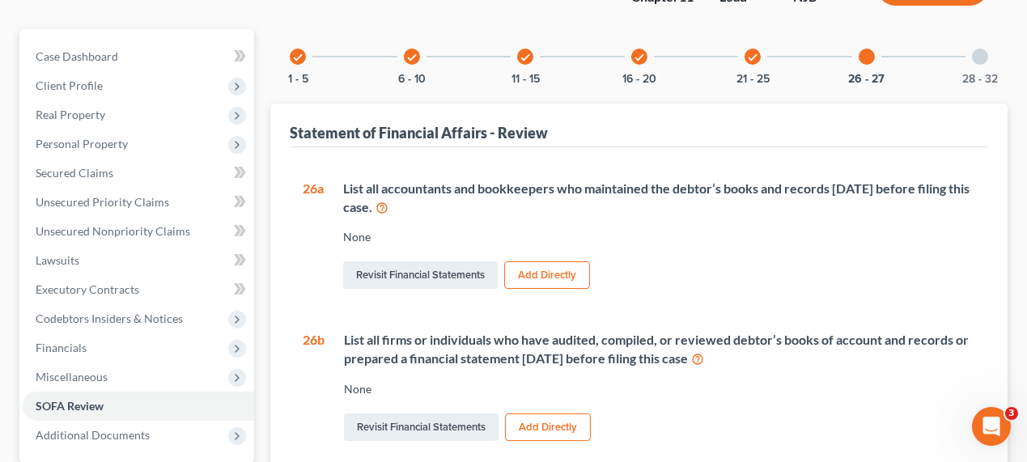
click at [982, 64] on div "28 - 32" at bounding box center [979, 56] width 55 height 55
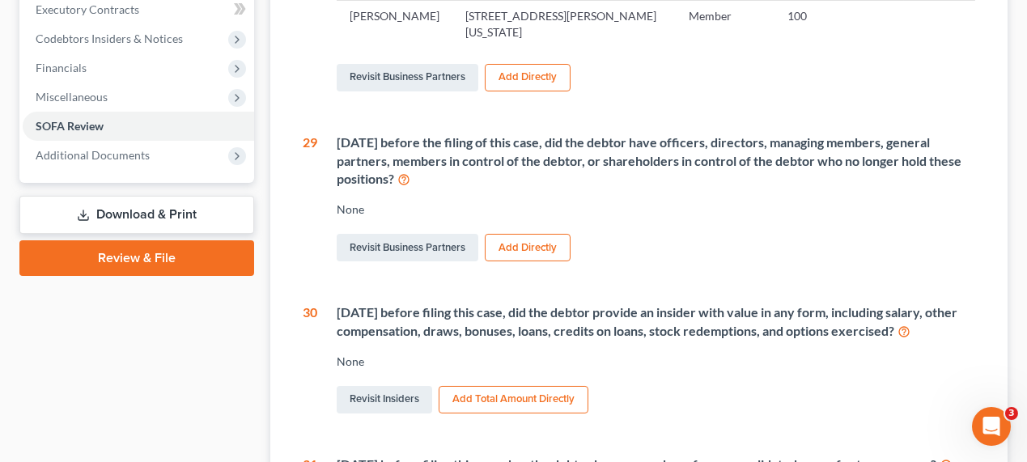
scroll to position [524, 0]
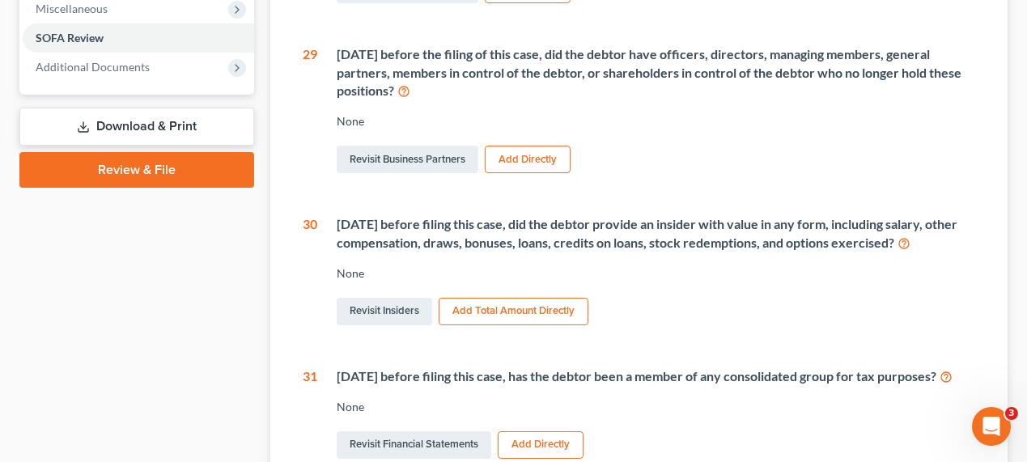
click at [910, 240] on icon at bounding box center [903, 242] width 13 height 15
